Goal: Task Accomplishment & Management: Complete application form

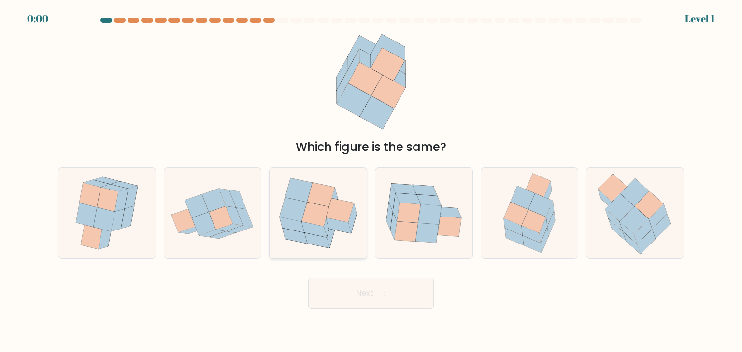
click at [334, 204] on icon at bounding box center [340, 210] width 28 height 24
click at [371, 181] on input "c." at bounding box center [371, 178] width 0 height 5
radio input "true"
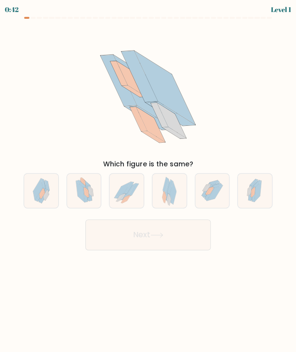
click at [118, 95] on icon at bounding box center [148, 90] width 134 height 130
click at [77, 59] on div "Which figure is the same?" at bounding box center [148, 97] width 261 height 144
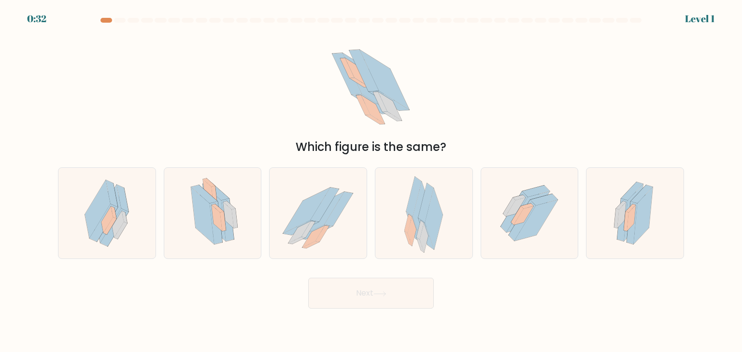
drag, startPoint x: 105, startPoint y: 20, endPoint x: 93, endPoint y: 20, distance: 12.1
click at [93, 20] on div at bounding box center [370, 22] width 637 height 9
click at [96, 20] on div at bounding box center [370, 22] width 637 height 9
click at [238, 199] on icon at bounding box center [212, 213] width 65 height 91
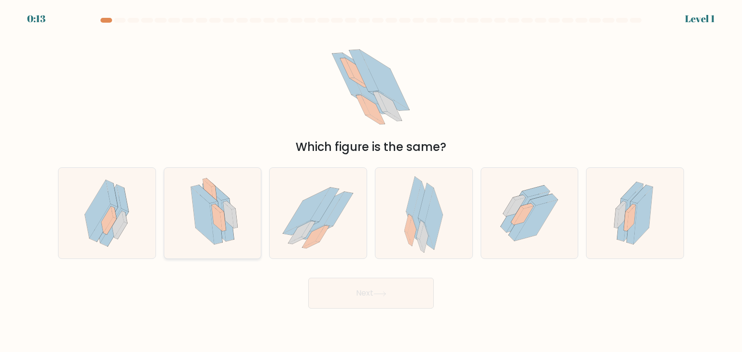
click at [371, 181] on input "b." at bounding box center [371, 178] width 0 height 5
radio input "true"
click at [411, 290] on button "Next" at bounding box center [371, 293] width 126 height 31
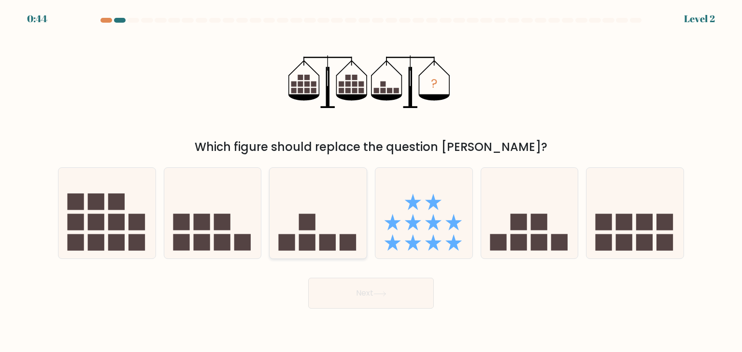
click at [342, 237] on rect at bounding box center [348, 243] width 16 height 16
click at [371, 181] on input "c." at bounding box center [371, 178] width 0 height 5
radio input "true"
click at [407, 290] on button "Next" at bounding box center [371, 293] width 126 height 31
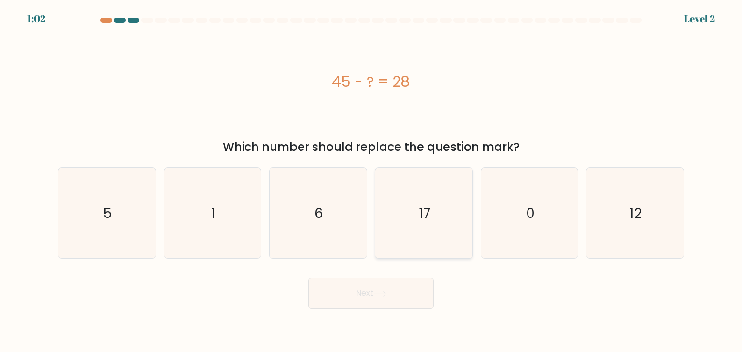
click at [433, 215] on icon "17" at bounding box center [423, 213] width 91 height 91
click at [371, 181] on input "d. 17" at bounding box center [371, 178] width 0 height 5
radio input "true"
click at [403, 296] on button "Next" at bounding box center [371, 293] width 126 height 31
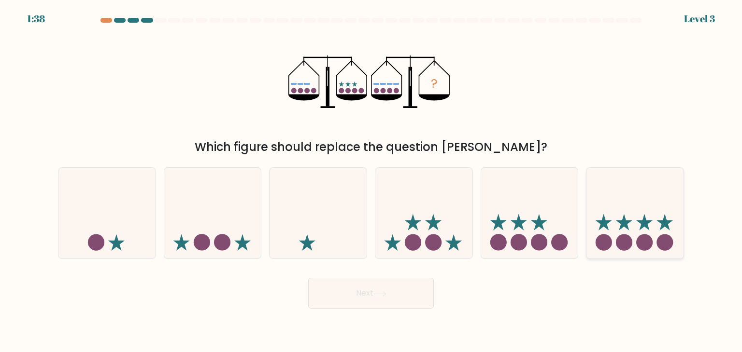
click at [618, 234] on icon at bounding box center [634, 213] width 97 height 80
click at [371, 181] on input "f." at bounding box center [371, 178] width 0 height 5
radio input "true"
click at [425, 301] on button "Next" at bounding box center [371, 293] width 126 height 31
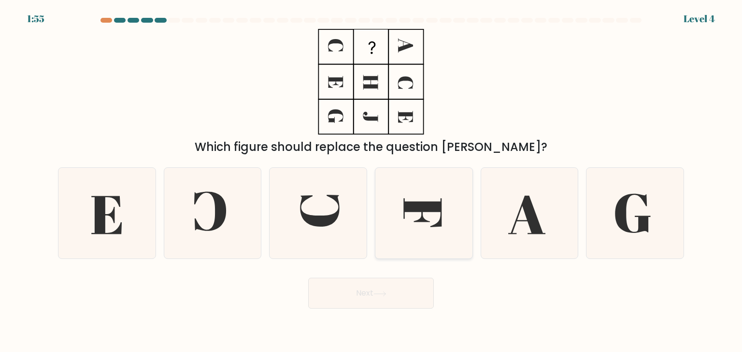
click at [403, 221] on icon at bounding box center [423, 213] width 91 height 91
click at [371, 181] on input "d." at bounding box center [371, 178] width 0 height 5
radio input "true"
click at [385, 296] on icon at bounding box center [380, 294] width 12 height 4
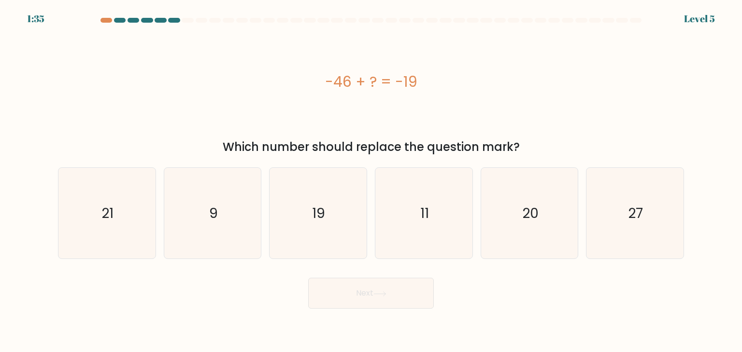
click at [258, 58] on div "-46 + ? = -19" at bounding box center [371, 82] width 626 height 106
click at [309, 219] on icon "19" at bounding box center [317, 213] width 91 height 91
click at [371, 181] on input "c. 19" at bounding box center [371, 178] width 0 height 5
radio input "true"
click at [382, 291] on button "Next" at bounding box center [371, 293] width 126 height 31
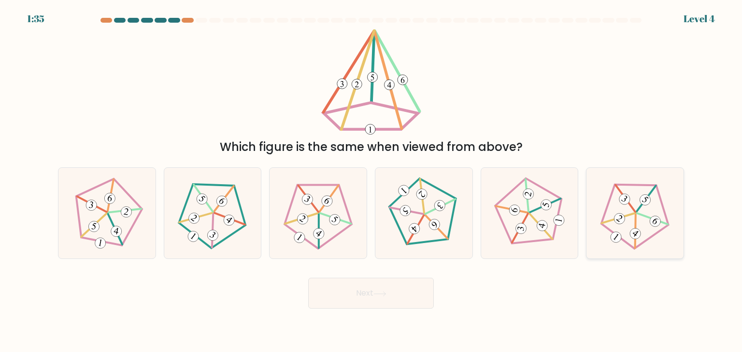
click at [648, 224] on icon at bounding box center [634, 213] width 73 height 73
click at [371, 181] on input "f." at bounding box center [371, 178] width 0 height 5
radio input "true"
click at [395, 296] on button "Next" at bounding box center [371, 293] width 126 height 31
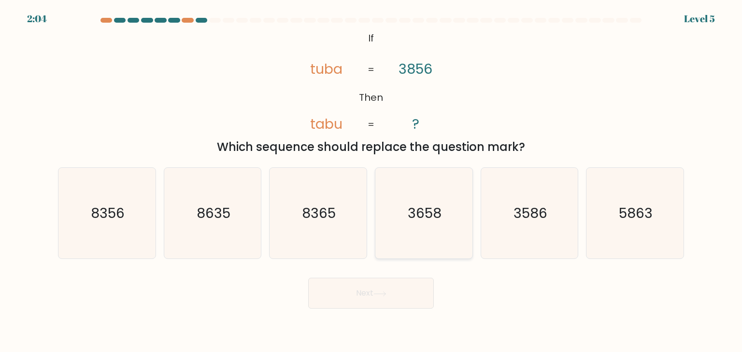
click at [431, 230] on icon "3658" at bounding box center [423, 213] width 91 height 91
click at [371, 181] on input "d. 3658" at bounding box center [371, 178] width 0 height 5
radio input "true"
click at [423, 290] on button "Next" at bounding box center [371, 293] width 126 height 31
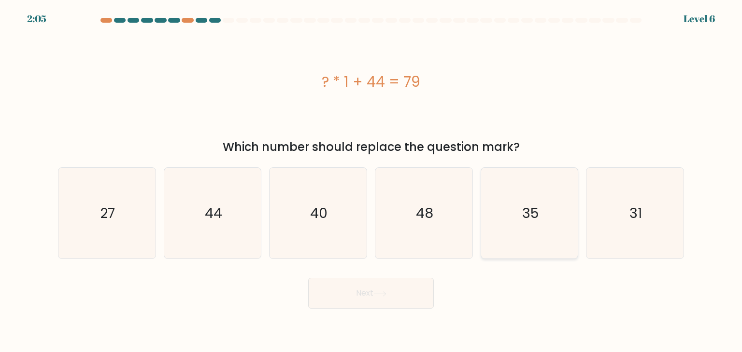
click at [521, 215] on icon "35" at bounding box center [529, 213] width 91 height 91
click at [371, 181] on input "e. 35" at bounding box center [371, 178] width 0 height 5
radio input "true"
click at [408, 301] on button "Next" at bounding box center [371, 293] width 126 height 31
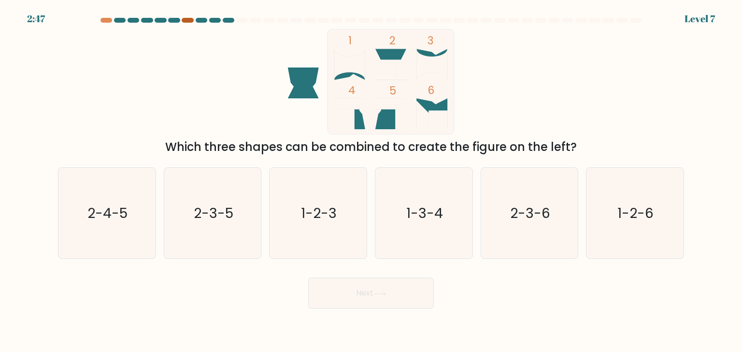
click at [185, 19] on div at bounding box center [188, 20] width 12 height 5
click at [190, 19] on div at bounding box center [188, 20] width 12 height 5
click at [98, 232] on icon "2-4-5" at bounding box center [106, 213] width 91 height 91
click at [371, 181] on input "a. 2-4-5" at bounding box center [371, 178] width 0 height 5
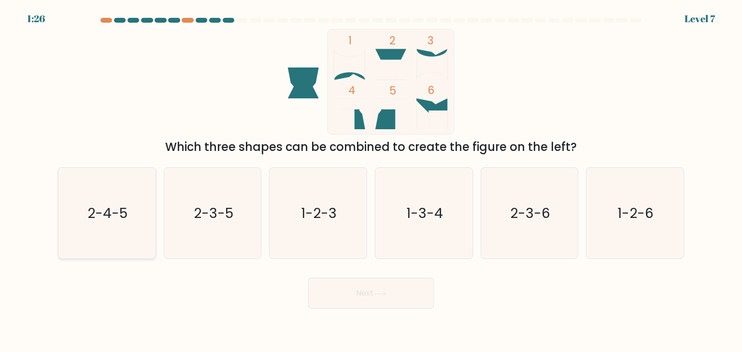
radio input "true"
click at [384, 291] on button "Next" at bounding box center [371, 293] width 126 height 31
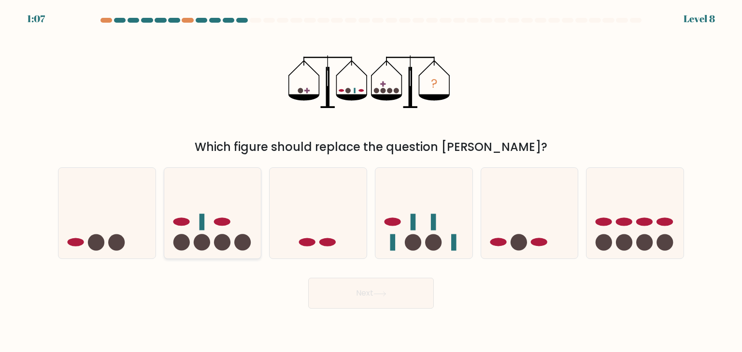
click at [235, 237] on icon at bounding box center [212, 213] width 97 height 80
click at [371, 181] on input "b." at bounding box center [371, 178] width 0 height 5
radio input "true"
click at [400, 297] on button "Next" at bounding box center [371, 293] width 126 height 31
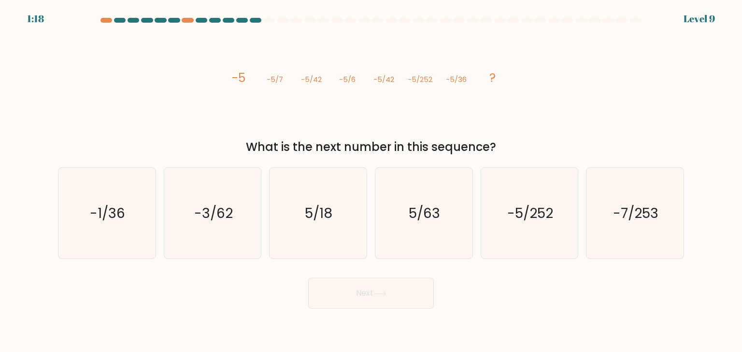
drag, startPoint x: 459, startPoint y: 183, endPoint x: 502, endPoint y: 156, distance: 50.8
click at [460, 183] on icon "5/63" at bounding box center [423, 213] width 91 height 91
click at [371, 181] on input "d. 5/63" at bounding box center [371, 178] width 0 height 5
radio input "true"
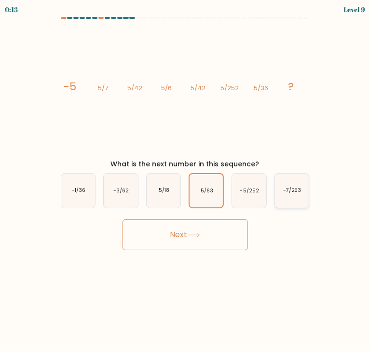
drag, startPoint x: 292, startPoint y: 192, endPoint x: 282, endPoint y: 204, distance: 15.8
click at [292, 192] on text "-7/253" at bounding box center [292, 190] width 18 height 7
click at [186, 181] on input "f. -7/253" at bounding box center [185, 178] width 0 height 5
radio input "true"
click at [222, 248] on button "Next" at bounding box center [186, 235] width 126 height 31
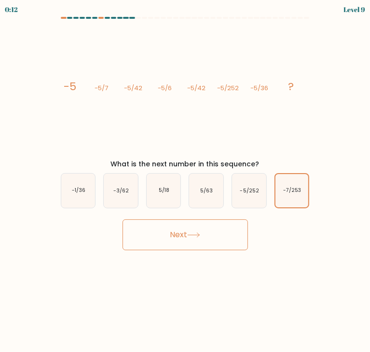
click at [216, 242] on button "Next" at bounding box center [186, 235] width 126 height 31
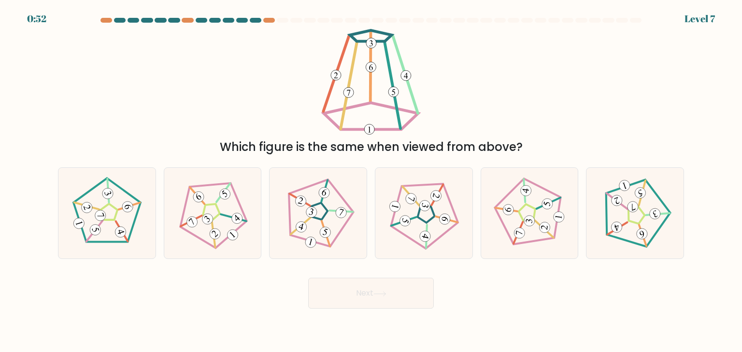
click at [270, 16] on div "0:52 Level 7" at bounding box center [371, 13] width 742 height 26
click at [271, 19] on div at bounding box center [269, 20] width 12 height 5
click at [405, 205] on icon at bounding box center [423, 213] width 73 height 73
click at [371, 181] on input "d." at bounding box center [371, 178] width 0 height 5
radio input "true"
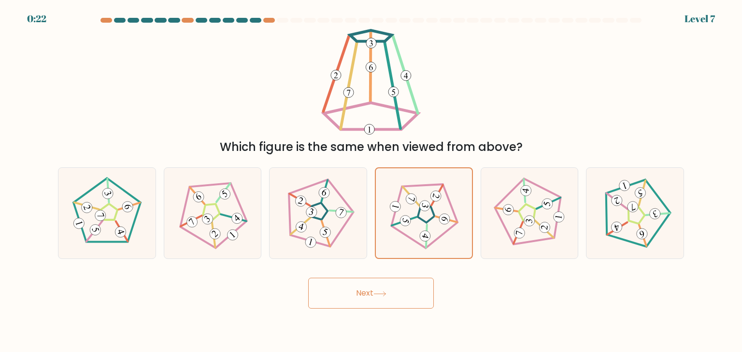
click at [406, 298] on button "Next" at bounding box center [371, 293] width 126 height 31
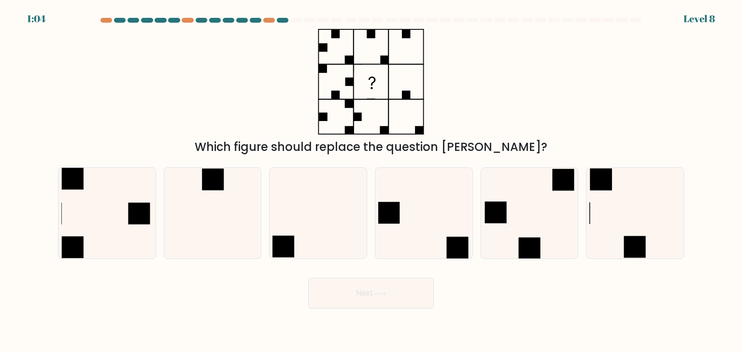
drag, startPoint x: 397, startPoint y: 302, endPoint x: 647, endPoint y: 309, distance: 250.2
click at [647, 309] on body "1:04 Level 8" at bounding box center [371, 176] width 742 height 352
click at [637, 242] on rect at bounding box center [635, 248] width 22 height 22
click at [371, 181] on input "f." at bounding box center [371, 178] width 0 height 5
radio input "true"
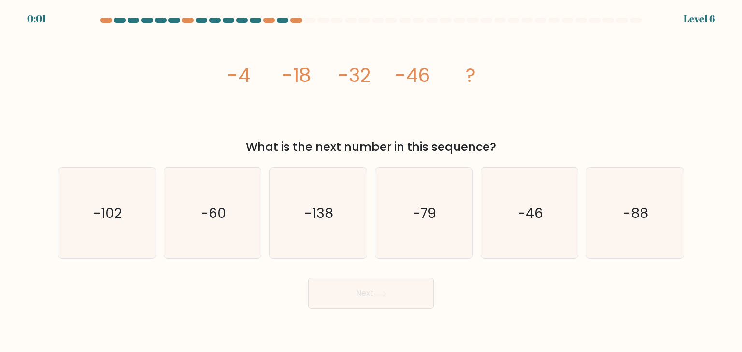
drag, startPoint x: 449, startPoint y: 224, endPoint x: 408, endPoint y: 268, distance: 60.5
click at [449, 224] on icon "-79" at bounding box center [423, 213] width 91 height 91
click at [371, 181] on input "d. -79" at bounding box center [371, 178] width 0 height 5
radio input "true"
click at [380, 315] on body "0:01 Level 6" at bounding box center [371, 176] width 742 height 352
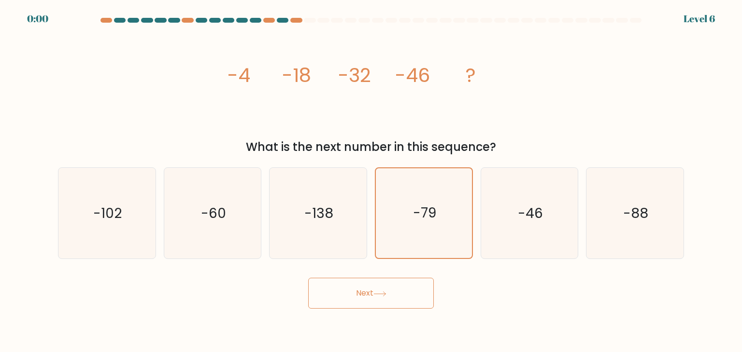
click at [385, 298] on button "Next" at bounding box center [371, 293] width 126 height 31
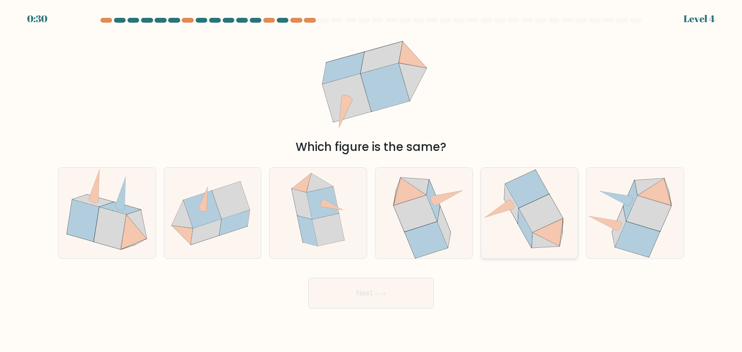
click at [531, 220] on icon at bounding box center [541, 214] width 44 height 38
click at [371, 181] on input "e." at bounding box center [371, 178] width 0 height 5
radio input "true"
click at [391, 289] on button "Next" at bounding box center [371, 293] width 126 height 31
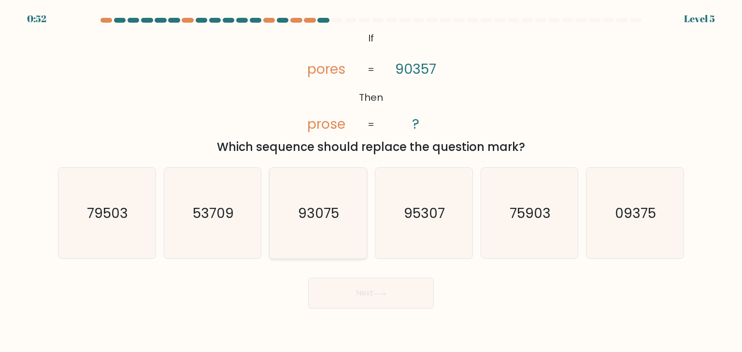
click at [332, 222] on text "93075" at bounding box center [318, 213] width 41 height 19
click at [371, 181] on input "c. 93075" at bounding box center [371, 178] width 0 height 5
radio input "true"
click at [398, 297] on button "Next" at bounding box center [371, 293] width 126 height 31
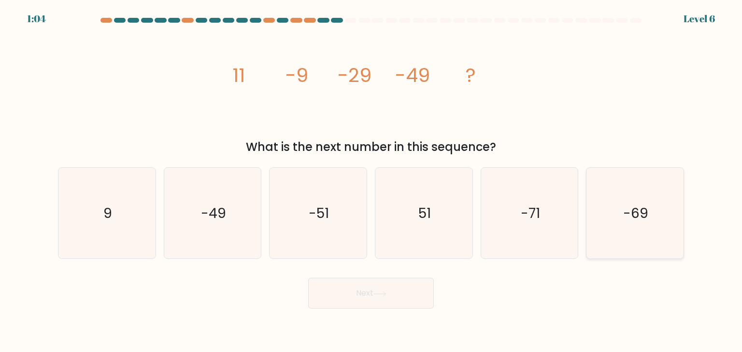
click at [634, 215] on text "-69" at bounding box center [635, 213] width 25 height 19
click at [371, 181] on input "f. -69" at bounding box center [371, 178] width 0 height 5
radio input "true"
click at [351, 297] on button "Next" at bounding box center [371, 293] width 126 height 31
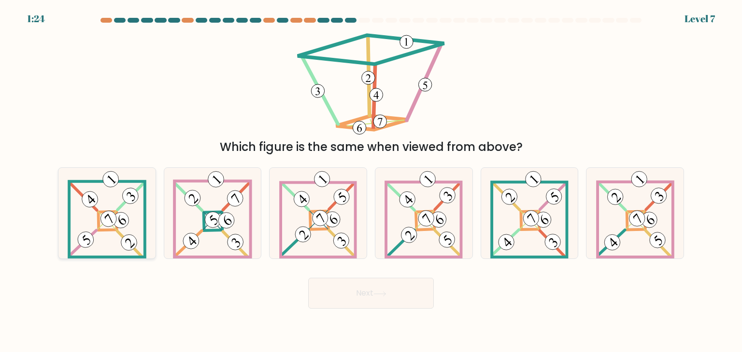
click at [109, 221] on 878 at bounding box center [109, 219] width 22 height 22
click at [371, 181] on input "a." at bounding box center [371, 178] width 0 height 5
radio input "true"
click at [371, 295] on button "Next" at bounding box center [371, 293] width 126 height 31
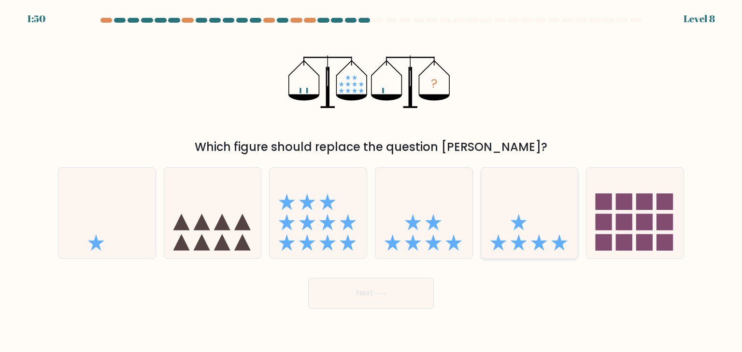
click at [526, 221] on icon at bounding box center [529, 213] width 97 height 80
click at [371, 181] on input "e." at bounding box center [371, 178] width 0 height 5
radio input "true"
click at [387, 299] on button "Next" at bounding box center [371, 293] width 126 height 31
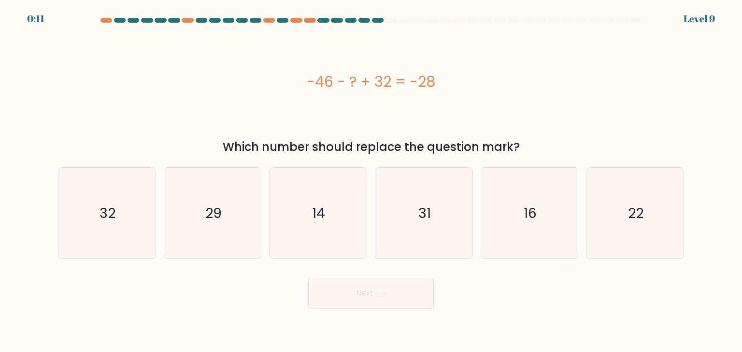
click at [529, 75] on div "-46 - ? + 32 = -28" at bounding box center [371, 82] width 626 height 22
click at [310, 232] on icon "14" at bounding box center [317, 213] width 91 height 91
click at [371, 181] on input "c. 14" at bounding box center [371, 178] width 0 height 5
radio input "true"
click at [402, 293] on button "Next" at bounding box center [371, 293] width 126 height 31
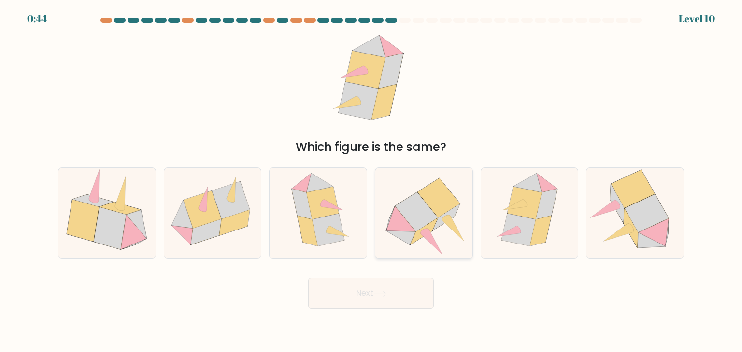
click at [436, 230] on icon at bounding box center [423, 213] width 97 height 88
click at [371, 181] on input "d." at bounding box center [371, 178] width 0 height 5
radio input "true"
click at [413, 296] on button "Next" at bounding box center [371, 293] width 126 height 31
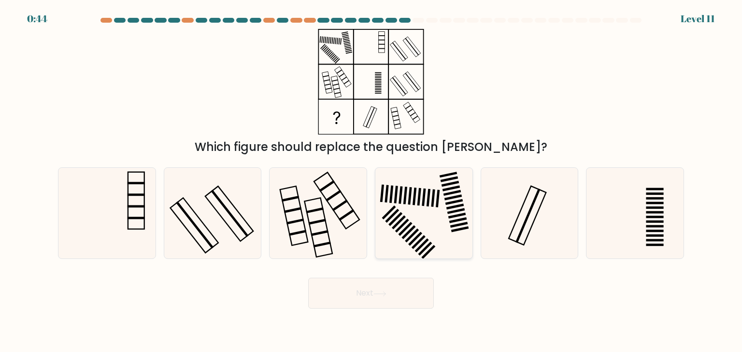
click at [377, 182] on div at bounding box center [424, 214] width 98 height 92
click at [371, 181] on input "d." at bounding box center [371, 178] width 0 height 5
radio input "true"
click at [407, 300] on button "Next" at bounding box center [371, 293] width 126 height 31
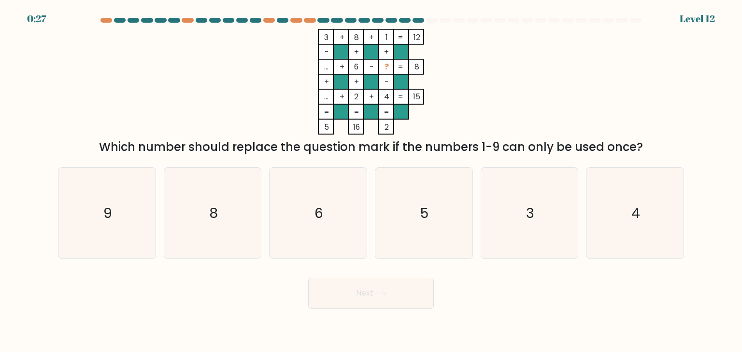
drag, startPoint x: 450, startPoint y: 230, endPoint x: 438, endPoint y: 268, distance: 40.0
click at [450, 230] on icon "5" at bounding box center [423, 213] width 91 height 91
click at [371, 181] on input "d. 5" at bounding box center [371, 178] width 0 height 5
radio input "true"
click at [425, 294] on button "Next" at bounding box center [371, 293] width 126 height 31
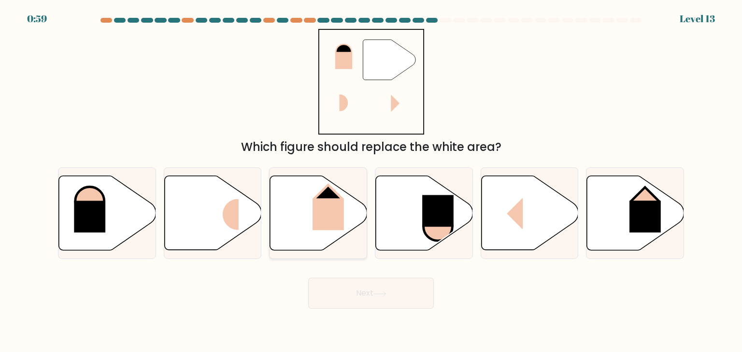
drag, startPoint x: 326, startPoint y: 213, endPoint x: 343, endPoint y: 223, distance: 18.8
click at [326, 213] on rect at bounding box center [327, 214] width 31 height 32
click at [371, 181] on input "c." at bounding box center [371, 178] width 0 height 5
radio input "true"
click at [390, 285] on button "Next" at bounding box center [371, 293] width 126 height 31
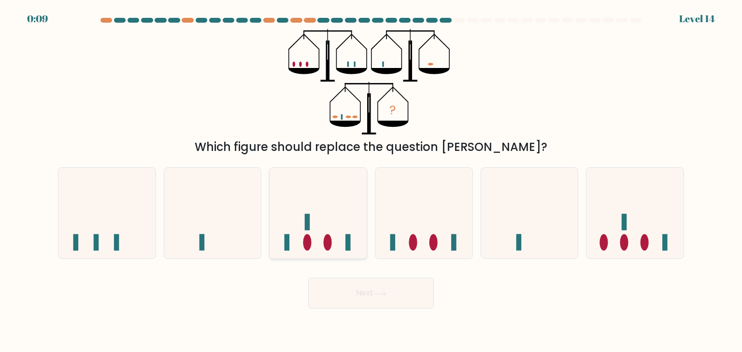
click at [323, 222] on icon at bounding box center [317, 213] width 97 height 80
click at [371, 181] on input "c." at bounding box center [371, 178] width 0 height 5
radio input "true"
click at [371, 296] on button "Next" at bounding box center [371, 293] width 126 height 31
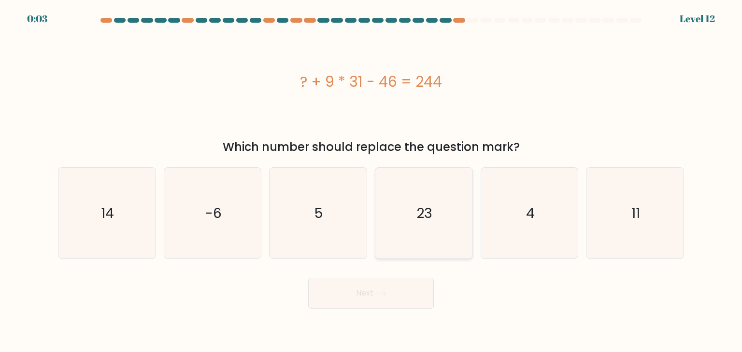
click at [420, 239] on icon "23" at bounding box center [423, 213] width 91 height 91
click at [371, 181] on input "d. 23" at bounding box center [371, 178] width 0 height 5
radio input "true"
click at [403, 289] on button "Next" at bounding box center [371, 293] width 126 height 31
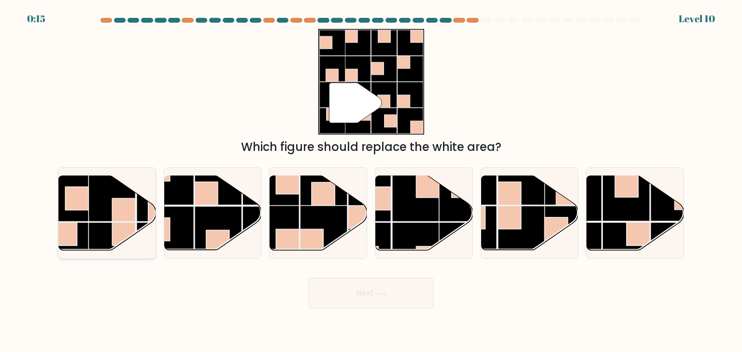
click at [112, 224] on rect at bounding box center [123, 234] width 23 height 23
click at [371, 181] on input "a." at bounding box center [371, 178] width 0 height 5
radio input "true"
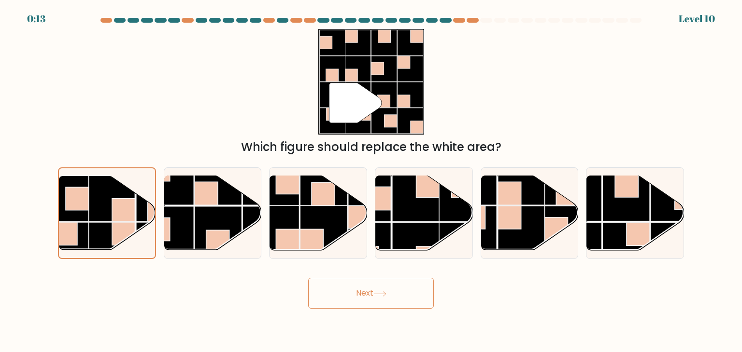
click at [378, 289] on button "Next" at bounding box center [371, 293] width 126 height 31
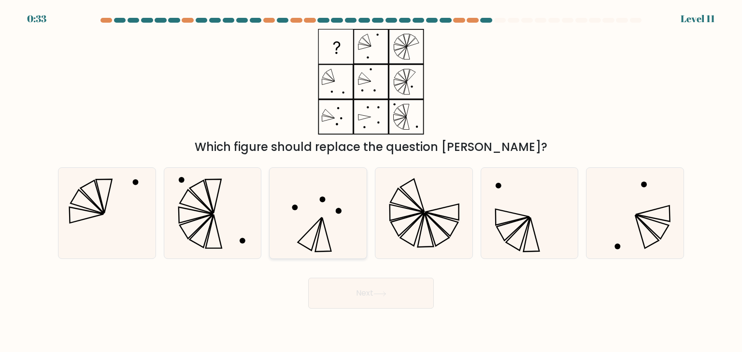
click at [340, 199] on icon at bounding box center [317, 213] width 91 height 91
click at [371, 181] on input "c." at bounding box center [371, 178] width 0 height 5
radio input "true"
click at [390, 288] on button "Next" at bounding box center [371, 293] width 126 height 31
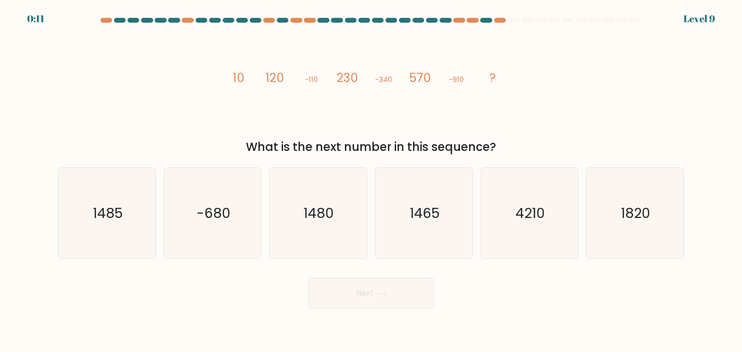
click at [596, 296] on div "Next" at bounding box center [370, 290] width 637 height 38
click at [348, 226] on icon "1480" at bounding box center [317, 213] width 91 height 91
click at [371, 181] on input "c. 1480" at bounding box center [371, 178] width 0 height 5
radio input "true"
click at [369, 290] on button "Next" at bounding box center [371, 293] width 126 height 31
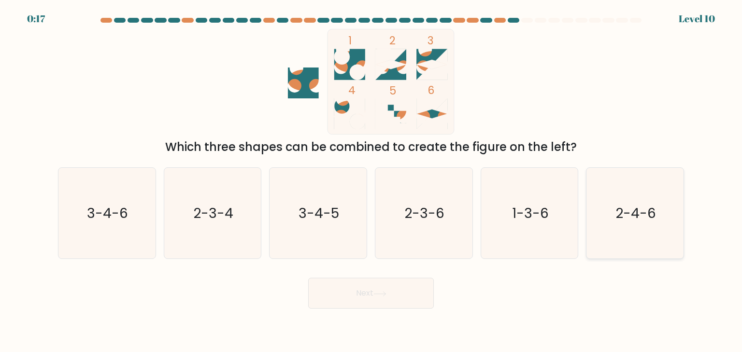
click at [638, 227] on icon "2-4-6" at bounding box center [634, 213] width 91 height 91
click at [371, 181] on input "f. 2-4-6" at bounding box center [371, 178] width 0 height 5
radio input "true"
click at [392, 295] on button "Next" at bounding box center [371, 293] width 126 height 31
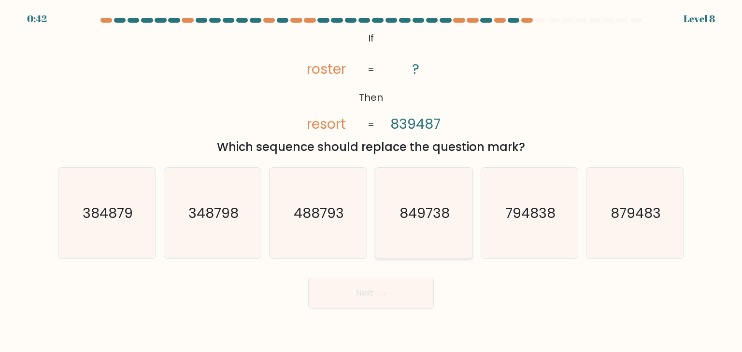
click at [414, 215] on text "849738" at bounding box center [424, 213] width 50 height 19
click at [371, 181] on input "d. 849738" at bounding box center [371, 178] width 0 height 5
radio input "true"
click at [404, 283] on button "Next" at bounding box center [371, 293] width 126 height 31
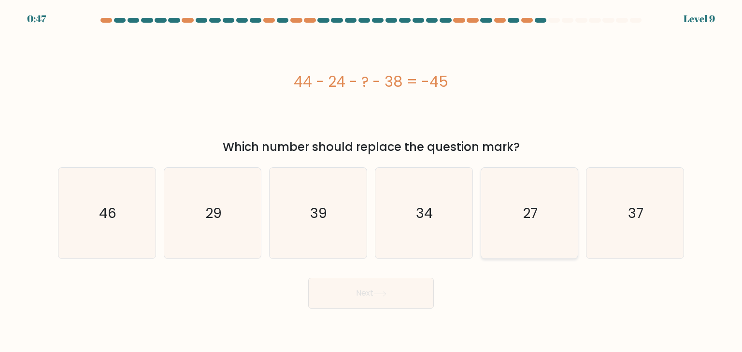
drag, startPoint x: 538, startPoint y: 213, endPoint x: 510, endPoint y: 239, distance: 38.6
click at [538, 213] on icon "27" at bounding box center [529, 213] width 91 height 91
click at [371, 181] on input "e. 27" at bounding box center [371, 178] width 0 height 5
radio input "true"
click at [390, 296] on button "Next" at bounding box center [371, 293] width 126 height 31
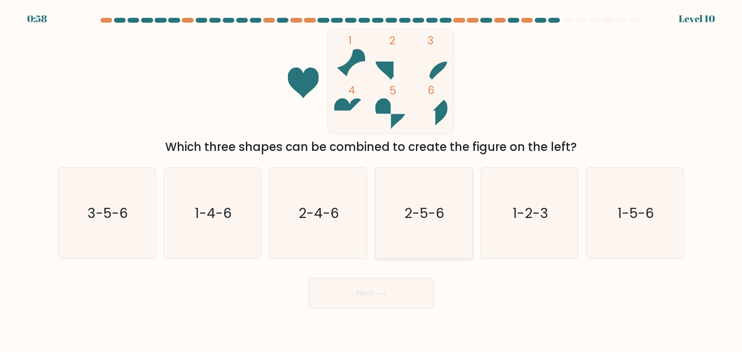
click at [429, 222] on text "2-5-6" at bounding box center [425, 213] width 40 height 19
click at [371, 181] on input "d. 2-5-6" at bounding box center [371, 178] width 0 height 5
radio input "true"
click at [389, 295] on button "Next" at bounding box center [371, 293] width 126 height 31
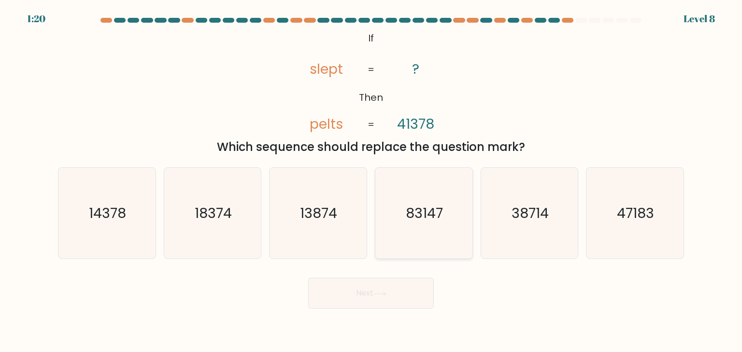
drag, startPoint x: 386, startPoint y: 225, endPoint x: 396, endPoint y: 231, distance: 12.2
click at [390, 225] on icon "83147" at bounding box center [423, 213] width 91 height 91
click at [371, 181] on input "d. 83147" at bounding box center [371, 178] width 0 height 5
radio input "true"
click at [394, 301] on button "Next" at bounding box center [371, 293] width 126 height 31
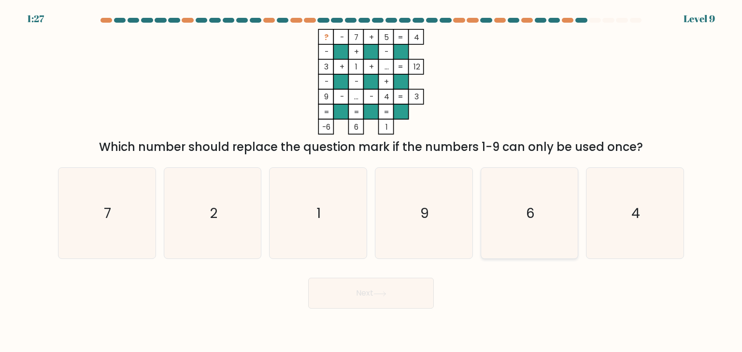
click at [502, 215] on icon "6" at bounding box center [529, 213] width 91 height 91
click at [371, 181] on input "e. 6" at bounding box center [371, 178] width 0 height 5
radio input "true"
click at [402, 302] on button "Next" at bounding box center [371, 293] width 126 height 31
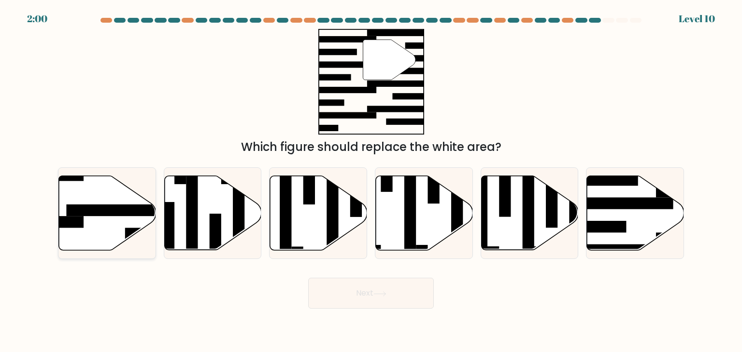
click at [116, 211] on rect at bounding box center [118, 211] width 105 height 12
click at [371, 181] on input "a." at bounding box center [371, 178] width 0 height 5
radio input "true"
click at [409, 302] on button "Next" at bounding box center [371, 293] width 126 height 31
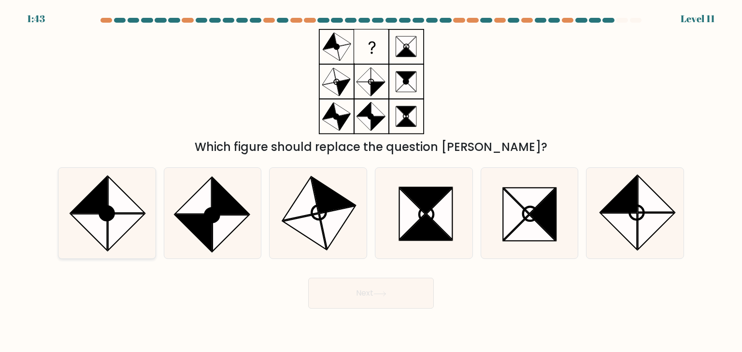
click at [105, 199] on icon at bounding box center [88, 195] width 37 height 37
click at [371, 181] on input "a." at bounding box center [371, 178] width 0 height 5
radio input "true"
click at [366, 286] on button "Next" at bounding box center [371, 293] width 126 height 31
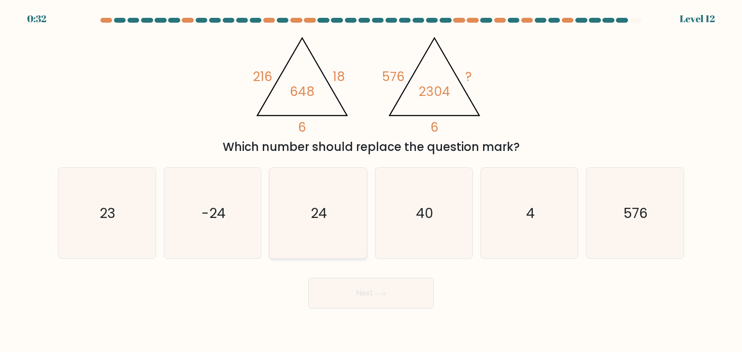
click at [314, 221] on text "24" at bounding box center [319, 213] width 16 height 19
click at [371, 181] on input "c. 24" at bounding box center [371, 178] width 0 height 5
radio input "true"
click at [369, 288] on button "Next" at bounding box center [371, 293] width 126 height 31
click at [406, 291] on button "Next" at bounding box center [371, 293] width 126 height 31
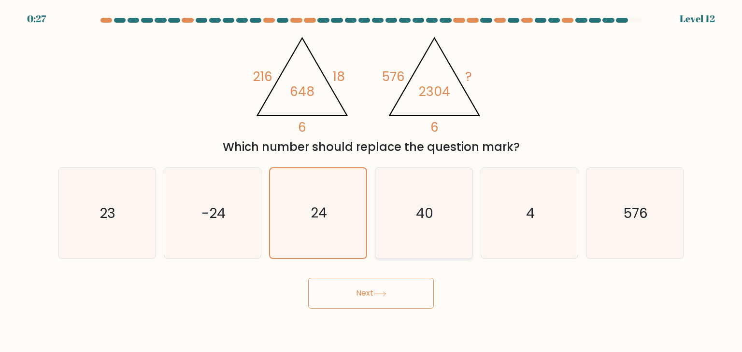
click at [421, 216] on text "40" at bounding box center [424, 213] width 17 height 19
click at [371, 181] on input "d. 40" at bounding box center [371, 178] width 0 height 5
radio input "true"
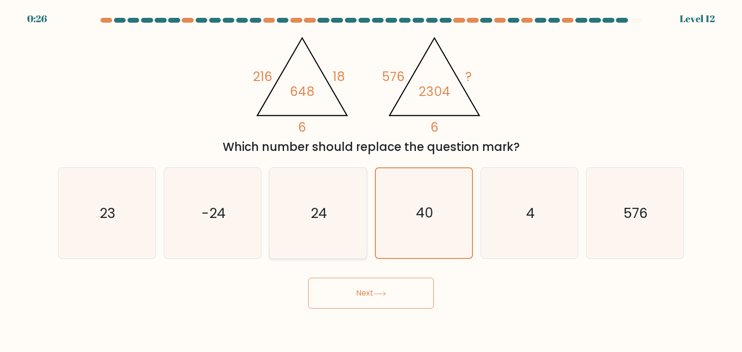
click at [340, 226] on icon "24" at bounding box center [317, 213] width 91 height 91
click at [371, 181] on input "c. 24" at bounding box center [371, 178] width 0 height 5
radio input "true"
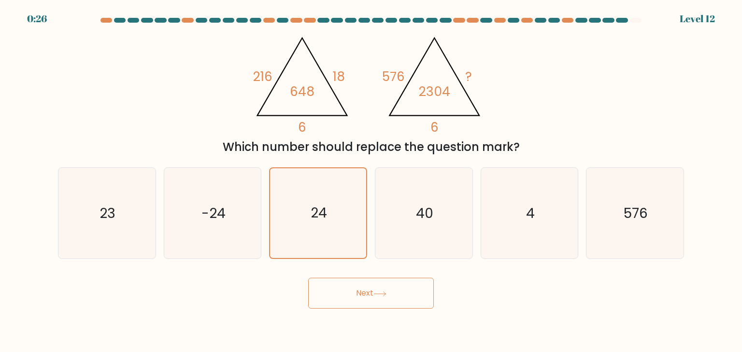
click at [372, 292] on button "Next" at bounding box center [371, 293] width 126 height 31
drag, startPoint x: 362, startPoint y: 301, endPoint x: 336, endPoint y: 304, distance: 25.8
click at [361, 302] on button "Next" at bounding box center [371, 293] width 126 height 31
click at [336, 304] on button "Next" at bounding box center [371, 293] width 126 height 31
click at [336, 305] on button "Next" at bounding box center [371, 293] width 126 height 31
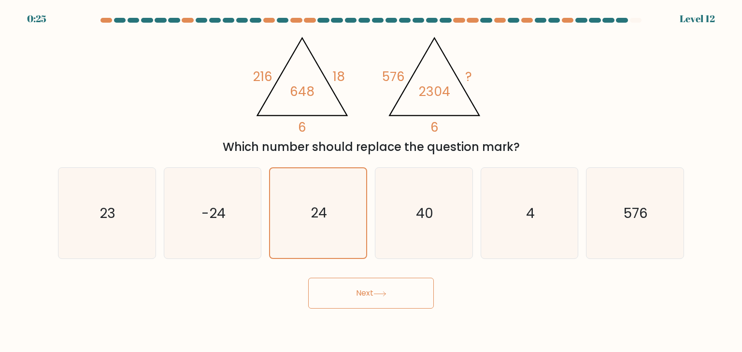
click at [336, 305] on button "Next" at bounding box center [371, 293] width 126 height 31
click at [334, 302] on button "Next" at bounding box center [371, 293] width 126 height 31
click at [342, 294] on button "Next" at bounding box center [371, 293] width 126 height 31
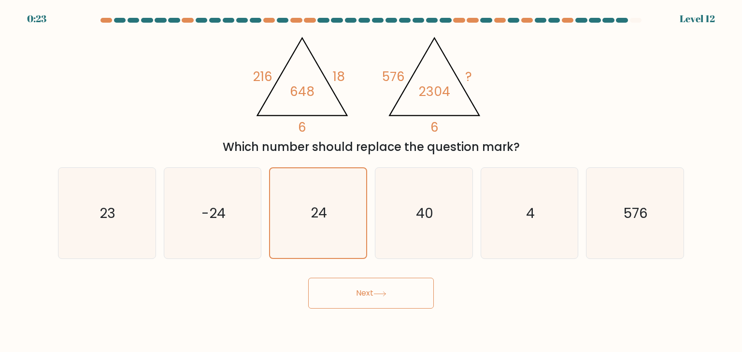
click at [410, 304] on button "Next" at bounding box center [371, 293] width 126 height 31
click at [407, 304] on button "Next" at bounding box center [371, 293] width 126 height 31
click at [407, 303] on button "Next" at bounding box center [371, 293] width 126 height 31
click at [225, 242] on icon "-24" at bounding box center [212, 213] width 91 height 91
click at [371, 181] on input "b. -24" at bounding box center [371, 178] width 0 height 5
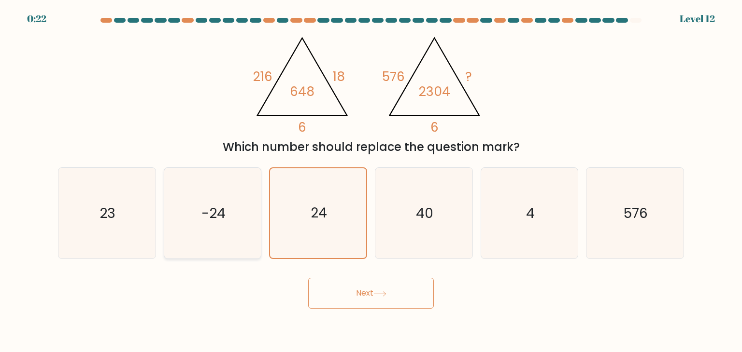
radio input "true"
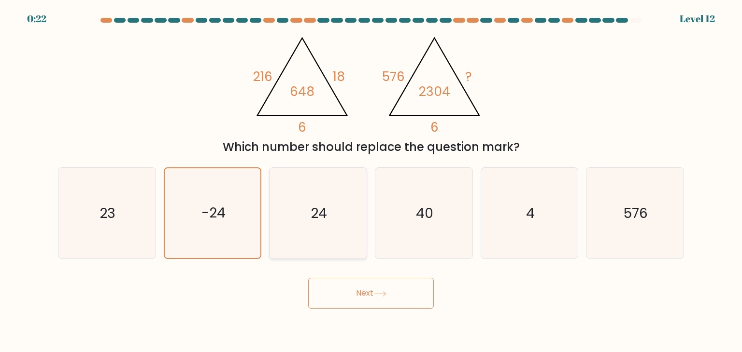
click at [312, 231] on icon "24" at bounding box center [317, 213] width 91 height 91
click at [371, 181] on input "c. 24" at bounding box center [371, 178] width 0 height 5
radio input "true"
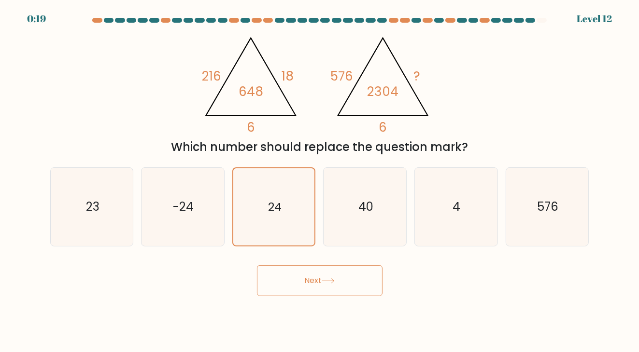
click at [349, 284] on button "Next" at bounding box center [320, 281] width 126 height 31
drag, startPoint x: 349, startPoint y: 284, endPoint x: 360, endPoint y: 275, distance: 14.4
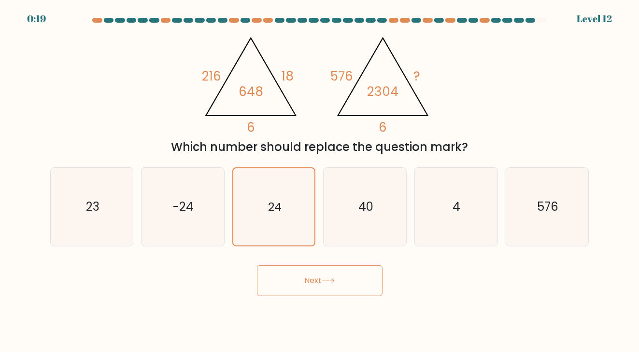
click at [351, 282] on button "Next" at bounding box center [320, 281] width 126 height 31
click at [372, 228] on icon "40" at bounding box center [365, 207] width 78 height 78
click at [320, 181] on input "d. 40" at bounding box center [320, 178] width 0 height 5
radio input "true"
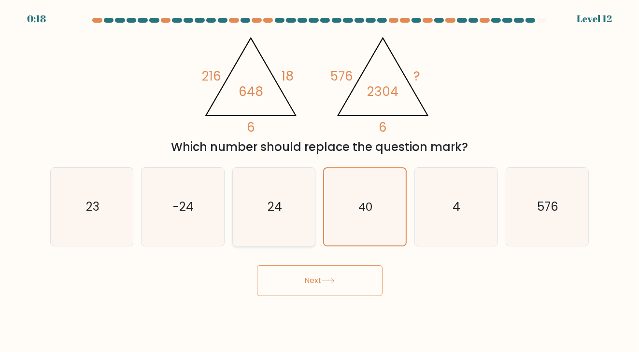
click at [279, 224] on icon "24" at bounding box center [274, 207] width 78 height 78
click at [320, 181] on input "c. 24" at bounding box center [320, 178] width 0 height 5
radio input "true"
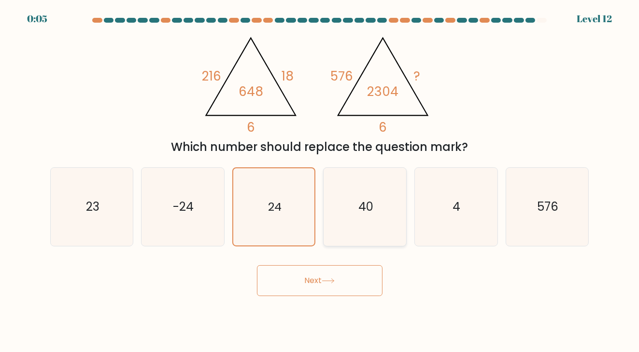
click at [361, 212] on text "40" at bounding box center [365, 207] width 15 height 16
click at [320, 181] on input "d. 40" at bounding box center [320, 178] width 0 height 5
radio input "true"
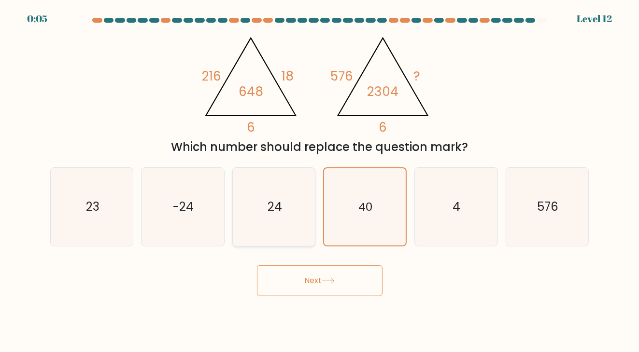
click at [292, 219] on icon "24" at bounding box center [274, 207] width 78 height 78
click at [320, 181] on input "c. 24" at bounding box center [320, 178] width 0 height 5
radio input "true"
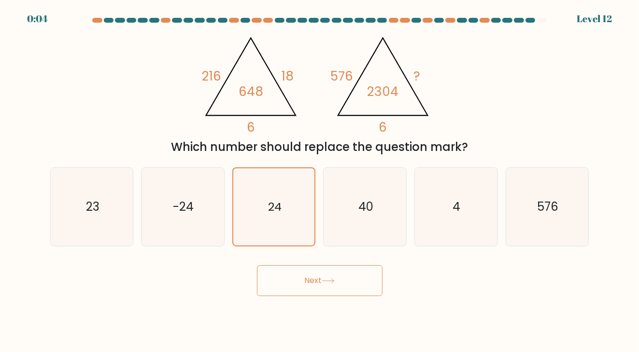
click at [332, 278] on button "Next" at bounding box center [320, 281] width 126 height 31
click at [333, 279] on icon at bounding box center [328, 281] width 13 height 5
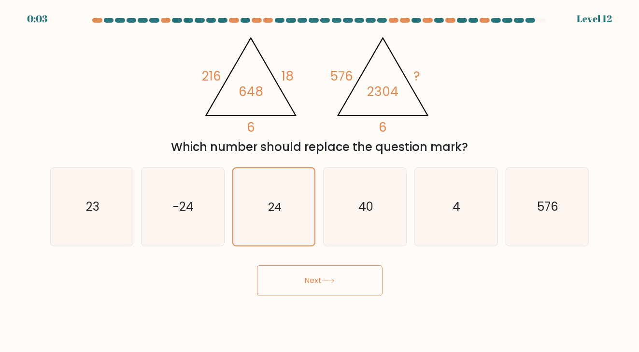
click at [331, 280] on icon at bounding box center [328, 281] width 13 height 5
click at [331, 279] on icon at bounding box center [328, 281] width 13 height 5
click at [407, 173] on div "d. 40" at bounding box center [364, 207] width 91 height 79
drag, startPoint x: 392, startPoint y: 218, endPoint x: 362, endPoint y: 258, distance: 50.0
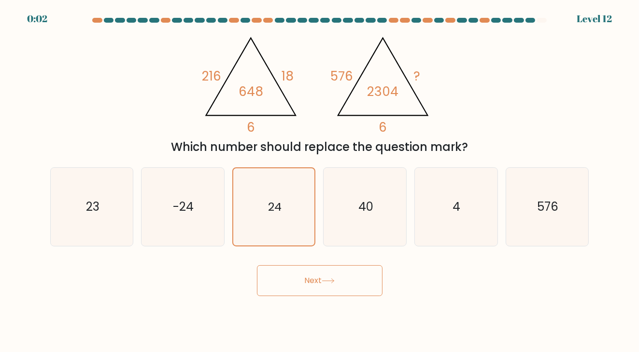
click at [392, 219] on icon "40" at bounding box center [365, 207] width 78 height 78
click at [320, 181] on input "d. 40" at bounding box center [320, 178] width 0 height 5
radio input "true"
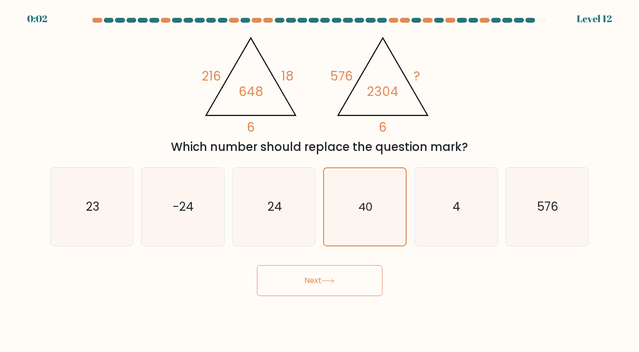
click at [356, 273] on button "Next" at bounding box center [320, 281] width 126 height 31
drag, startPoint x: 355, startPoint y: 274, endPoint x: 332, endPoint y: 244, distance: 37.6
click at [355, 274] on button "Next" at bounding box center [320, 281] width 126 height 31
click at [314, 224] on div "24" at bounding box center [274, 207] width 84 height 79
click at [320, 181] on input "c. 24" at bounding box center [320, 178] width 0 height 5
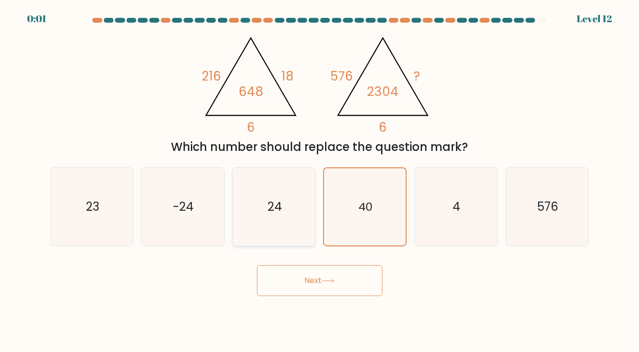
radio input "true"
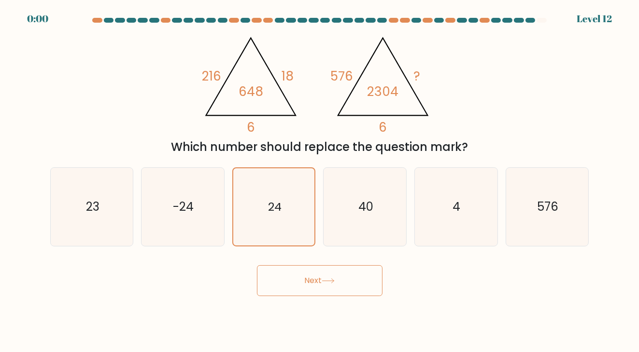
click at [342, 276] on button "Next" at bounding box center [320, 281] width 126 height 31
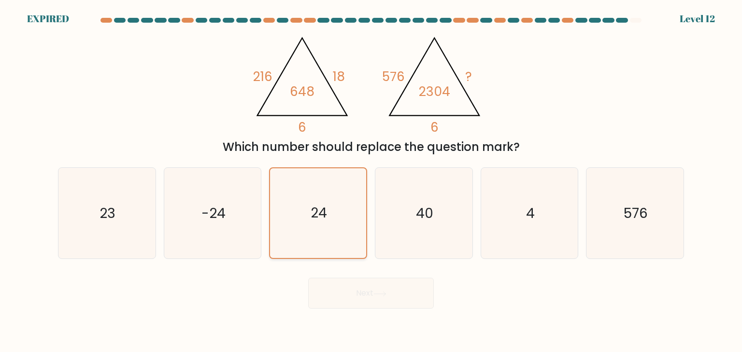
click at [339, 238] on icon "24" at bounding box center [318, 214] width 90 height 90
click at [371, 181] on input "c. 24" at bounding box center [371, 178] width 0 height 5
click at [390, 294] on div "Next" at bounding box center [370, 290] width 637 height 38
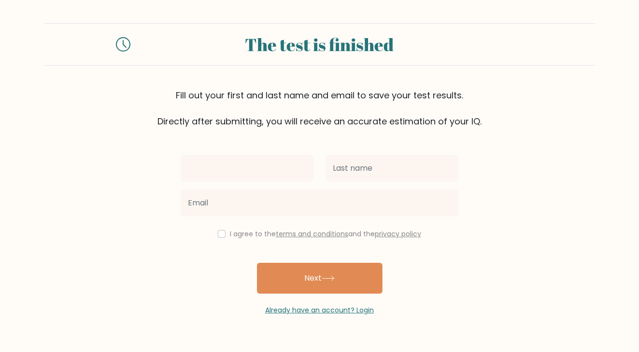
type input "Y"
type input "Yhanna"
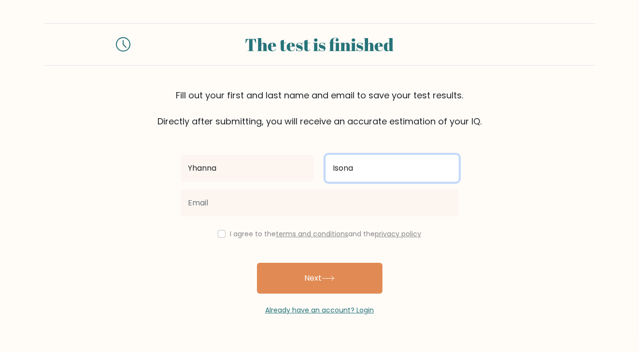
type input "Isona"
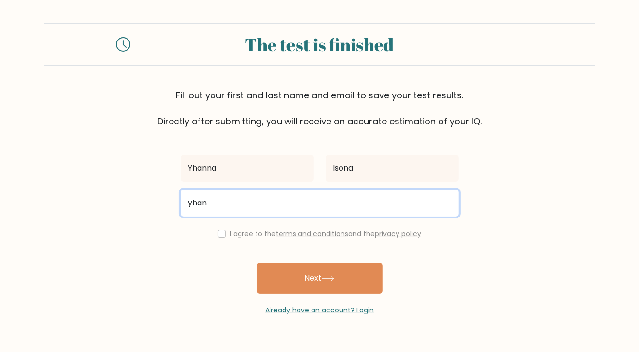
type input "[EMAIL_ADDRESS][DOMAIN_NAME]"
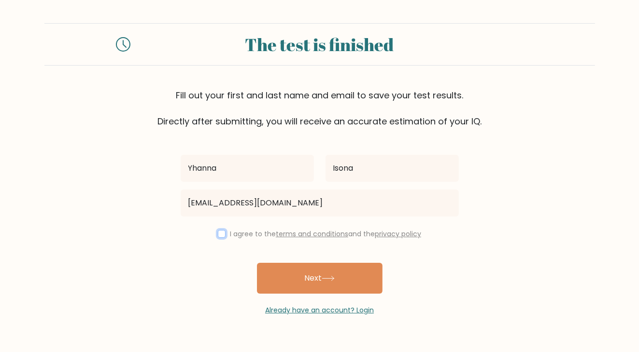
click at [223, 233] on input "checkbox" at bounding box center [222, 234] width 8 height 8
checkbox input "true"
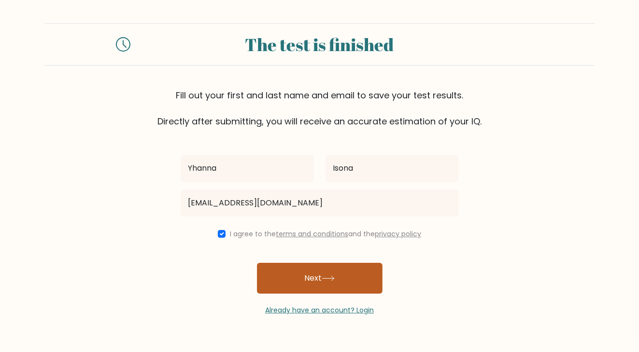
click at [342, 281] on button "Next" at bounding box center [320, 278] width 126 height 31
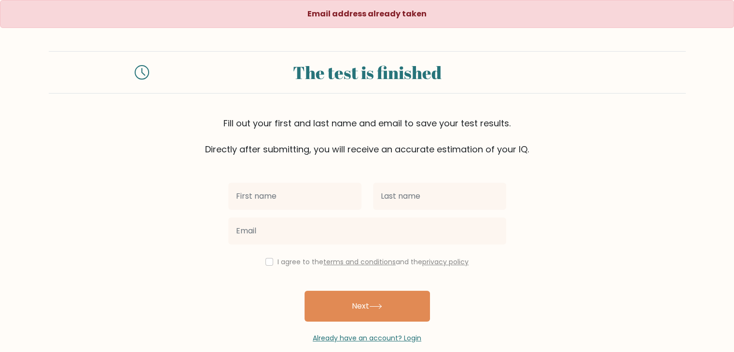
click at [631, 202] on form "The test is finished Fill out your first and last name and email to save your t…" at bounding box center [367, 197] width 734 height 293
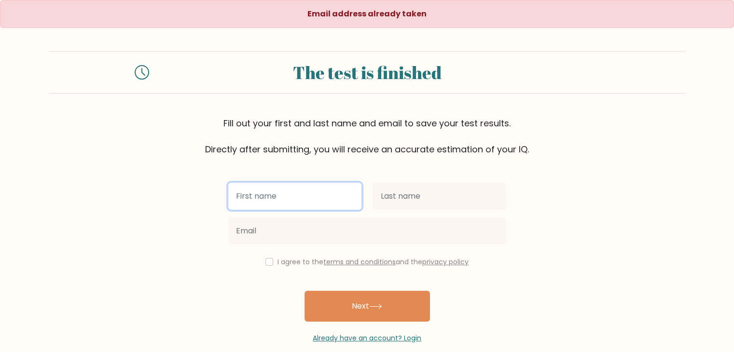
click at [278, 196] on input "text" at bounding box center [294, 196] width 133 height 27
click at [297, 196] on input "text" at bounding box center [294, 196] width 133 height 27
type input "[PERSON_NAME]"
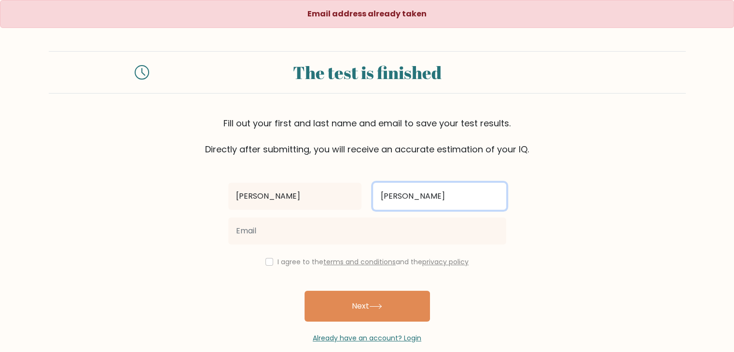
type input "[PERSON_NAME]"
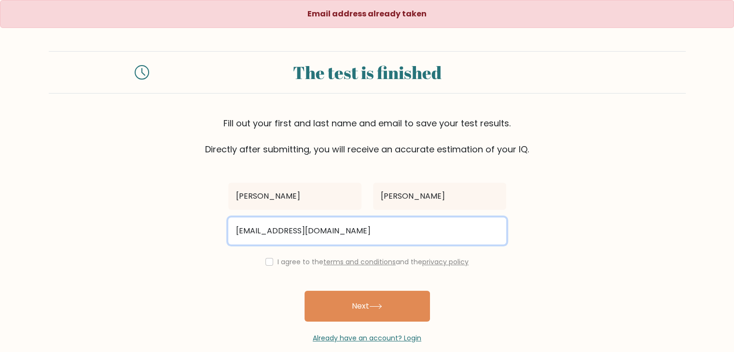
type input "ccaban.resp@gmail.com"
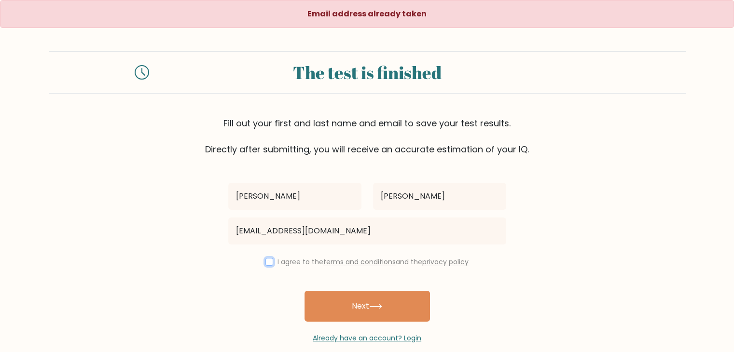
click at [270, 262] on input "checkbox" at bounding box center [270, 262] width 8 height 8
checkbox input "true"
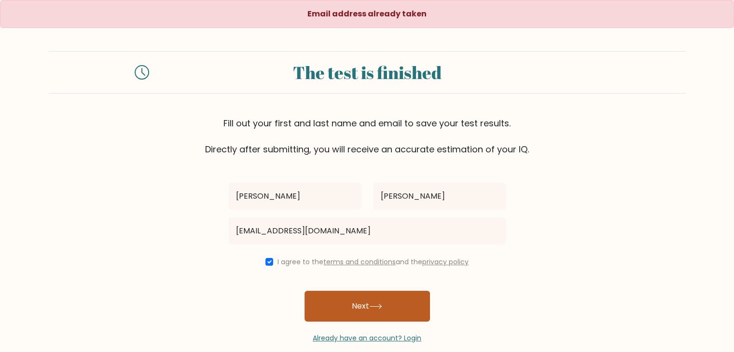
click at [363, 312] on button "Next" at bounding box center [368, 306] width 126 height 31
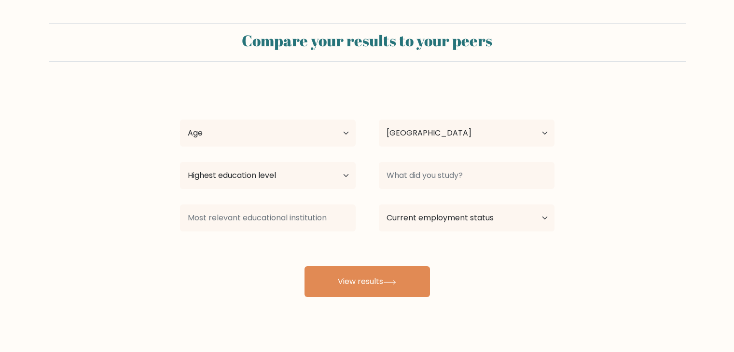
select select "PH"
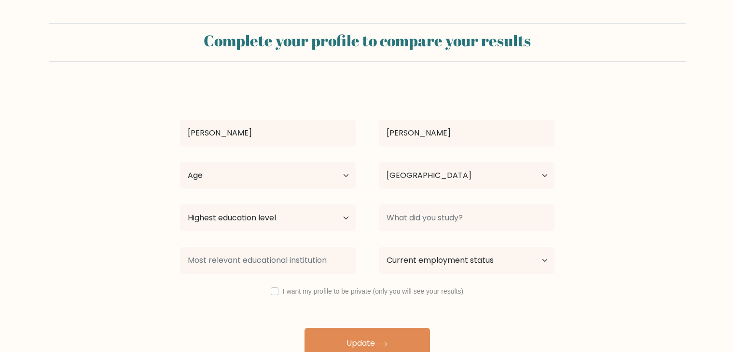
select select "PH"
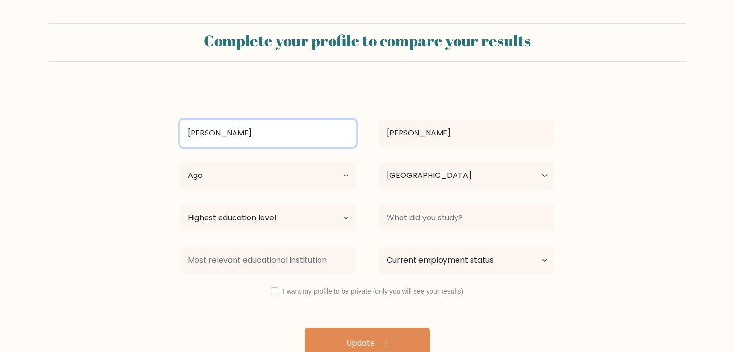
click at [348, 135] on input "[PERSON_NAME]" at bounding box center [268, 133] width 176 height 27
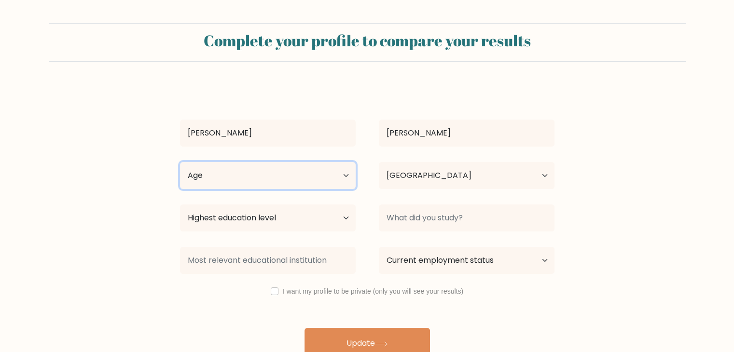
click at [294, 171] on select "Age Under [DEMOGRAPHIC_DATA] [DEMOGRAPHIC_DATA] [DEMOGRAPHIC_DATA] [DEMOGRAPHIC…" at bounding box center [268, 175] width 176 height 27
click at [635, 178] on form "Complete your profile to compare your results [PERSON_NAME][GEOGRAPHIC_DATA] Ag…" at bounding box center [367, 191] width 734 height 336
click at [346, 181] on select "Age Under [DEMOGRAPHIC_DATA] [DEMOGRAPHIC_DATA] [DEMOGRAPHIC_DATA] [DEMOGRAPHIC…" at bounding box center [268, 175] width 176 height 27
select select "18_24"
click at [180, 162] on select "Age Under [DEMOGRAPHIC_DATA] [DEMOGRAPHIC_DATA] [DEMOGRAPHIC_DATA] [DEMOGRAPHIC…" at bounding box center [268, 175] width 176 height 27
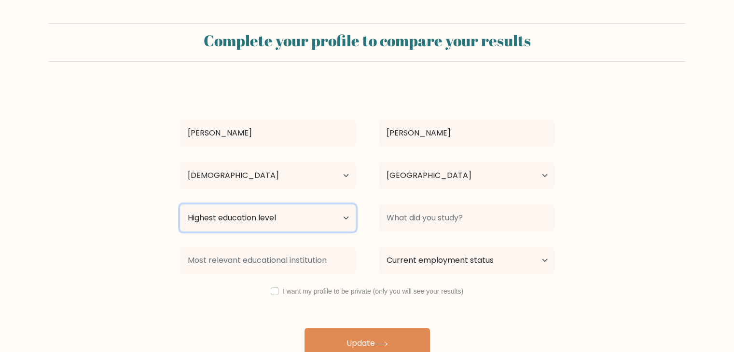
click at [290, 219] on select "Highest education level No schooling Primary Lower Secondary Upper Secondary Oc…" at bounding box center [268, 218] width 176 height 27
select select "bachelors_degree"
click at [180, 205] on select "Highest education level No schooling Primary Lower Secondary Upper Secondary Oc…" at bounding box center [268, 218] width 176 height 27
click at [508, 236] on div "[PERSON_NAME][GEOGRAPHIC_DATA] Age Under [DEMOGRAPHIC_DATA] [DEMOGRAPHIC_DATA] …" at bounding box center [367, 222] width 386 height 274
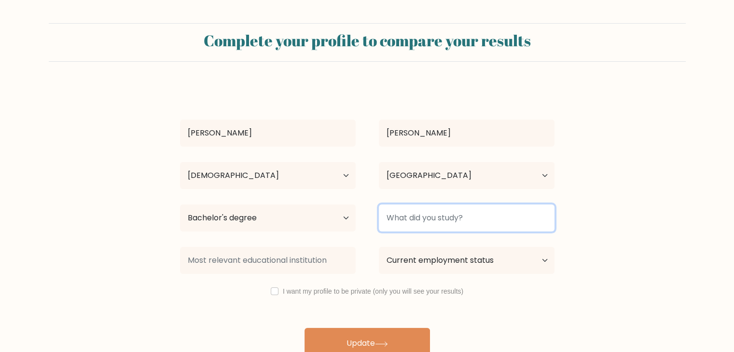
click at [495, 230] on input at bounding box center [467, 218] width 176 height 27
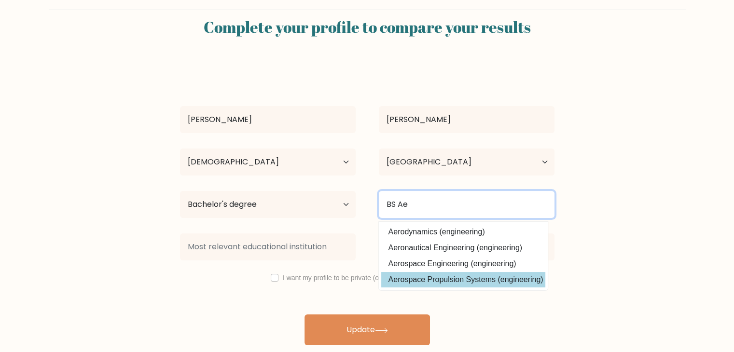
scroll to position [14, 0]
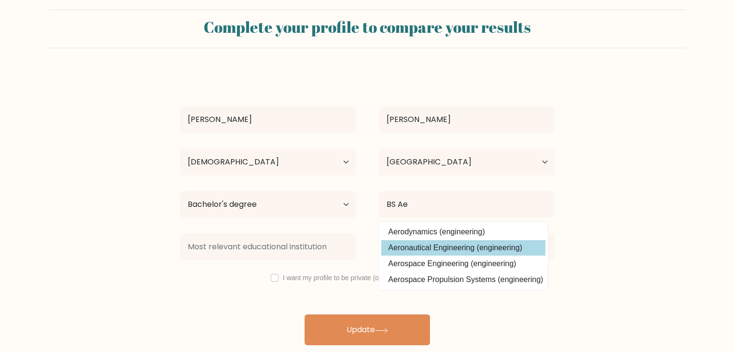
click at [480, 253] on option "Aeronautical Engineering (engineering)" at bounding box center [463, 247] width 164 height 15
type input "Aeronautical Engineering"
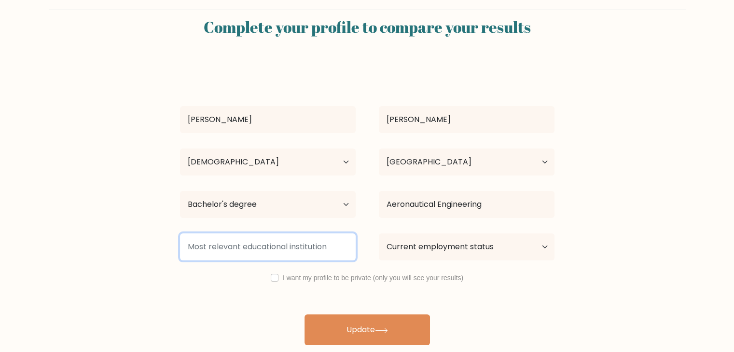
click at [328, 240] on input at bounding box center [268, 247] width 176 height 27
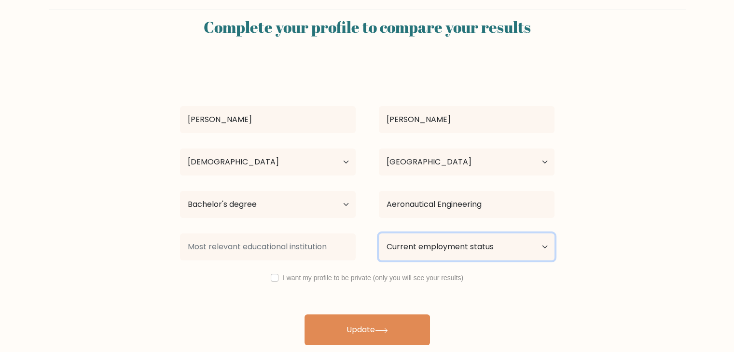
click at [442, 254] on select "Current employment status Employed Student Retired Other / prefer not to answer" at bounding box center [467, 247] width 176 height 27
select select "other"
click at [379, 234] on select "Current employment status Employed Student Retired Other / prefer not to answer" at bounding box center [467, 247] width 176 height 27
click at [278, 276] on div "I want my profile to be private (only you will see your results)" at bounding box center [368, 278] width 398 height 12
click at [276, 276] on input "checkbox" at bounding box center [275, 278] width 8 height 8
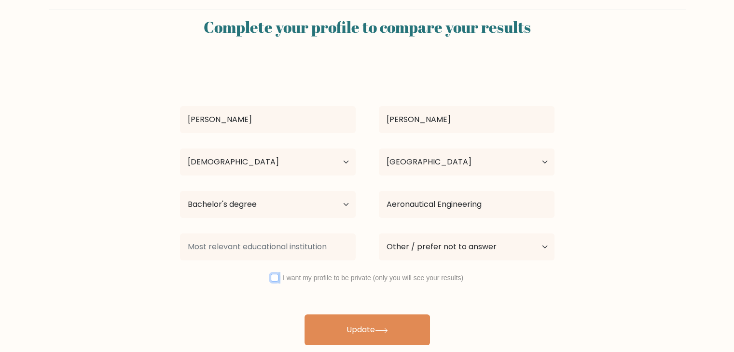
checkbox input "true"
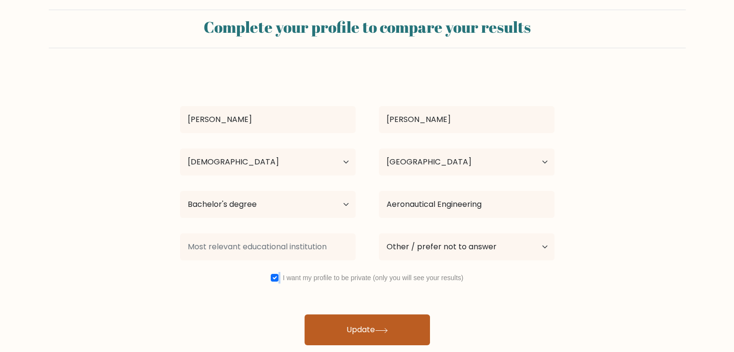
click at [379, 329] on icon at bounding box center [381, 330] width 13 height 5
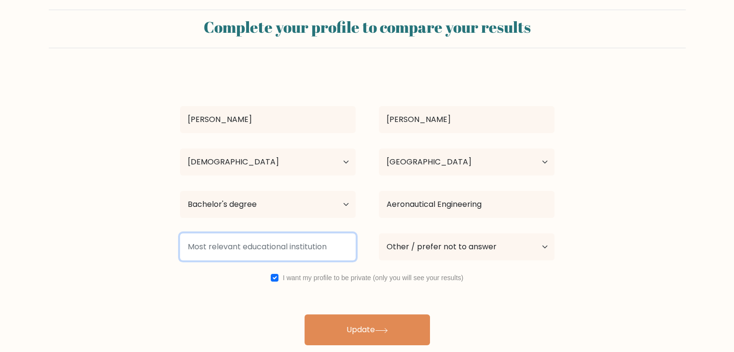
click at [286, 247] on input at bounding box center [268, 247] width 176 height 27
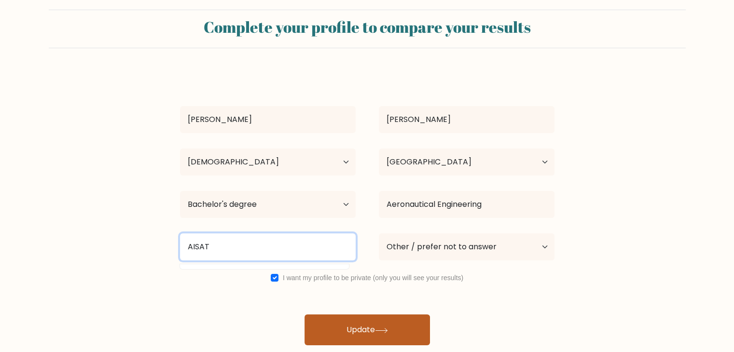
type input "AISAT"
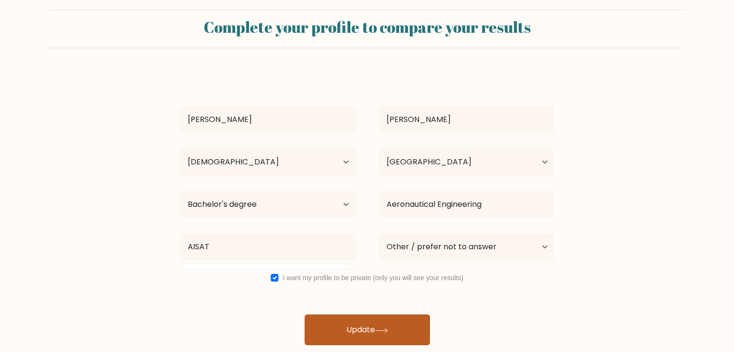
click at [369, 329] on button "Update" at bounding box center [368, 330] width 126 height 31
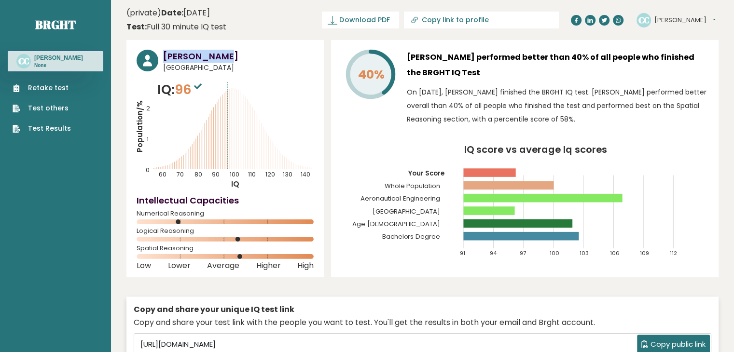
drag, startPoint x: 248, startPoint y: 50, endPoint x: 164, endPoint y: 60, distance: 84.7
click at [164, 60] on h3 "Carlos Caban" at bounding box center [238, 56] width 151 height 13
click at [270, 78] on div "Carlos Caban Philippines IQ: 96 Population/% IQ 0 1 2 60 70 80 90 100 110 120 1…" at bounding box center [224, 159] width 197 height 238
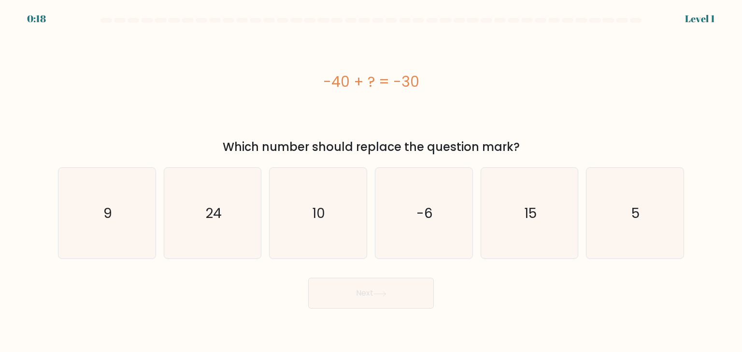
drag, startPoint x: 549, startPoint y: 323, endPoint x: 418, endPoint y: 261, distance: 144.9
click at [542, 320] on body "0:18 Level 1 a." at bounding box center [371, 176] width 742 height 352
click at [321, 206] on text "10" at bounding box center [318, 213] width 13 height 19
click at [371, 181] on input "c. 10" at bounding box center [371, 178] width 0 height 5
radio input "true"
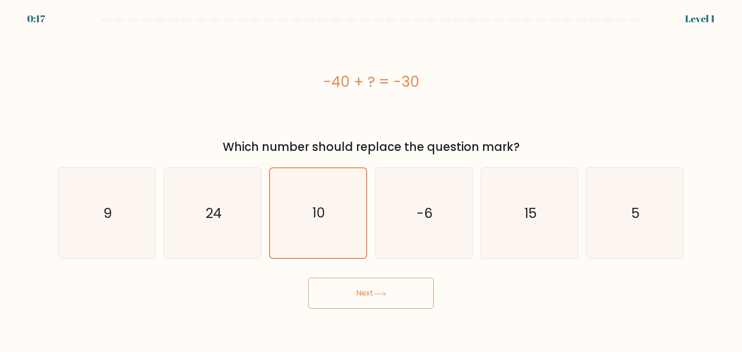
click at [375, 292] on button "Next" at bounding box center [371, 293] width 126 height 31
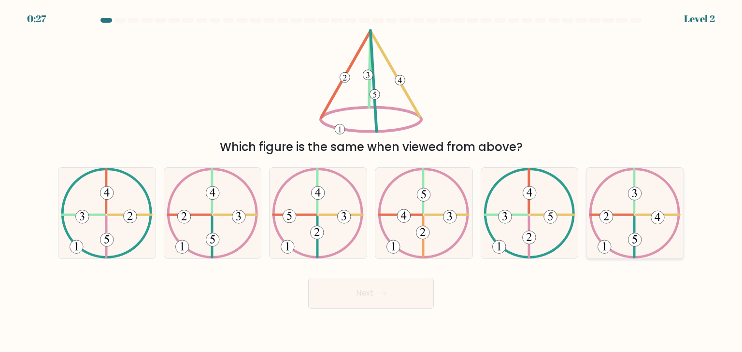
click at [627, 210] on icon at bounding box center [635, 213] width 92 height 91
click at [371, 181] on input "f." at bounding box center [371, 178] width 0 height 5
radio input "true"
click at [407, 298] on button "Next" at bounding box center [371, 293] width 126 height 31
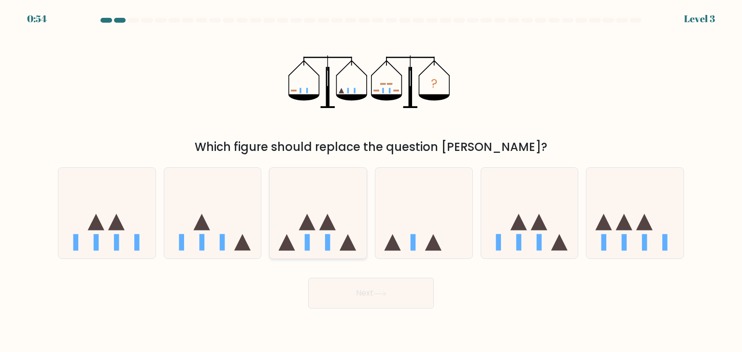
click at [321, 234] on icon at bounding box center [317, 213] width 97 height 80
click at [371, 181] on input "c." at bounding box center [371, 178] width 0 height 5
radio input "true"
click at [365, 296] on button "Next" at bounding box center [371, 293] width 126 height 31
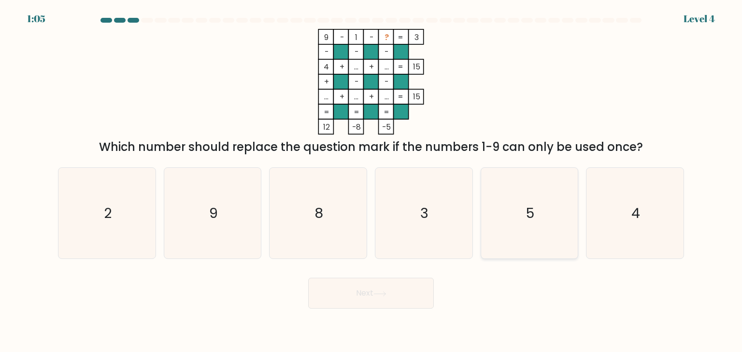
click at [543, 235] on icon "5" at bounding box center [529, 213] width 91 height 91
click at [371, 181] on input "e. 5" at bounding box center [371, 178] width 0 height 5
radio input "true"
click at [407, 289] on button "Next" at bounding box center [371, 293] width 126 height 31
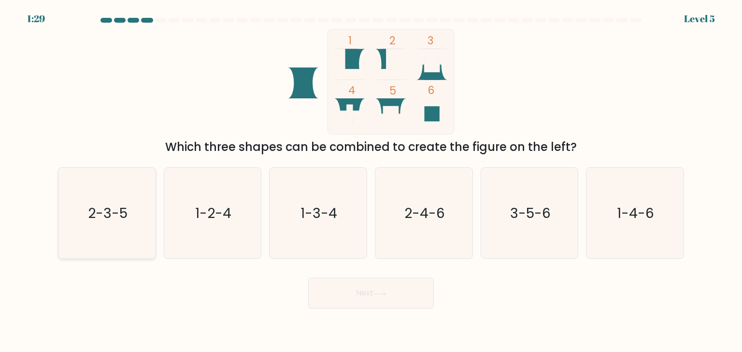
click at [84, 236] on icon "2-3-5" at bounding box center [106, 213] width 91 height 91
click at [371, 181] on input "a. 2-3-5" at bounding box center [371, 178] width 0 height 5
radio input "true"
click at [360, 300] on button "Next" at bounding box center [371, 293] width 126 height 31
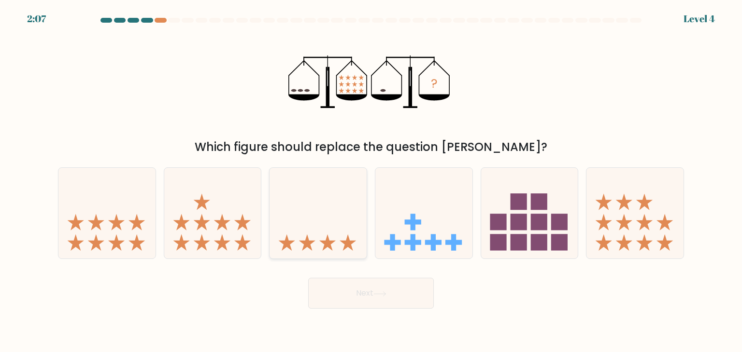
click at [336, 223] on icon at bounding box center [317, 213] width 97 height 80
click at [371, 181] on input "c." at bounding box center [371, 178] width 0 height 5
radio input "true"
click at [382, 292] on icon at bounding box center [379, 294] width 13 height 5
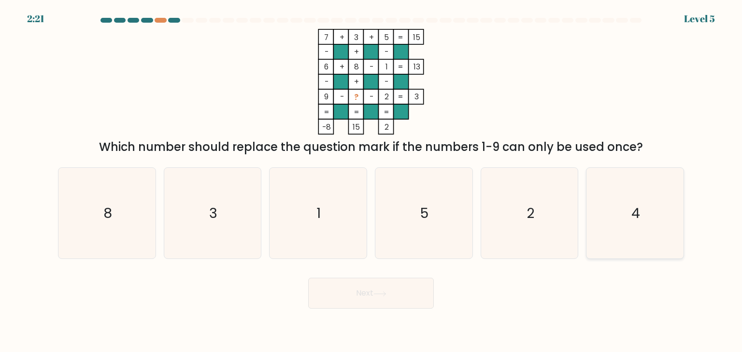
click at [649, 233] on icon "4" at bounding box center [634, 213] width 91 height 91
click at [371, 181] on input "f. 4" at bounding box center [371, 178] width 0 height 5
radio input "true"
click at [386, 296] on icon at bounding box center [379, 294] width 13 height 5
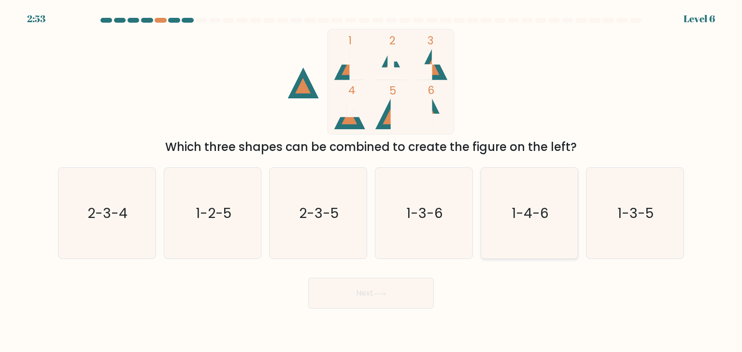
click at [539, 229] on icon "1-4-6" at bounding box center [529, 213] width 91 height 91
click at [371, 181] on input "e. 1-4-6" at bounding box center [371, 178] width 0 height 5
radio input "true"
click at [394, 291] on button "Next" at bounding box center [371, 293] width 126 height 31
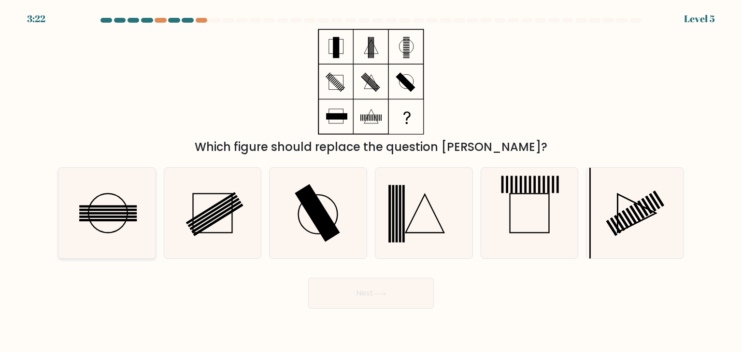
click at [94, 210] on rect at bounding box center [107, 210] width 57 height 2
click at [371, 181] on input "a." at bounding box center [371, 178] width 0 height 5
radio input "true"
click at [419, 294] on button "Next" at bounding box center [371, 293] width 126 height 31
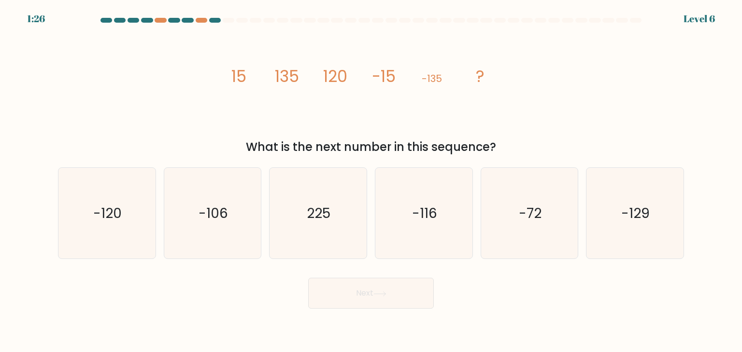
click at [561, 112] on div "image/svg+xml 15 135 120 -15 -135 ? What is the next number in this sequence?" at bounding box center [370, 92] width 637 height 127
drag, startPoint x: 235, startPoint y: 306, endPoint x: 243, endPoint y: 296, distance: 12.7
click at [243, 296] on div "Next" at bounding box center [370, 290] width 637 height 38
click at [399, 229] on icon "-116" at bounding box center [423, 213] width 91 height 91
click at [371, 181] on input "d. -116" at bounding box center [371, 178] width 0 height 5
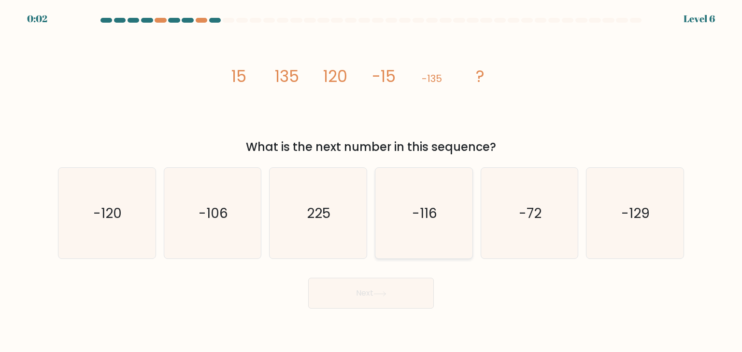
radio input "true"
click at [250, 225] on icon "-106" at bounding box center [212, 213] width 91 height 91
click at [371, 181] on input "b. -106" at bounding box center [371, 178] width 0 height 5
radio input "true"
click at [301, 234] on icon "225" at bounding box center [317, 213] width 91 height 91
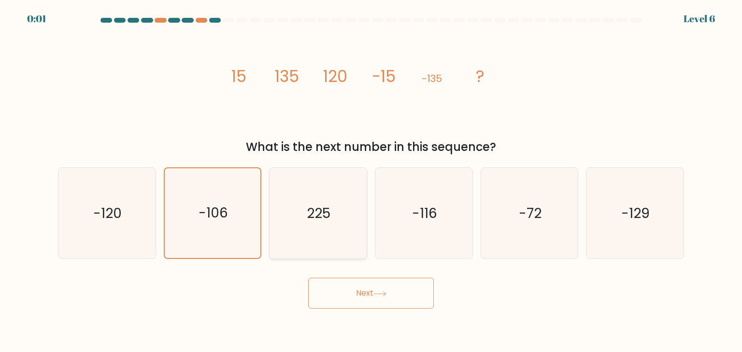
click at [371, 181] on input "c. 225" at bounding box center [371, 178] width 0 height 5
radio input "true"
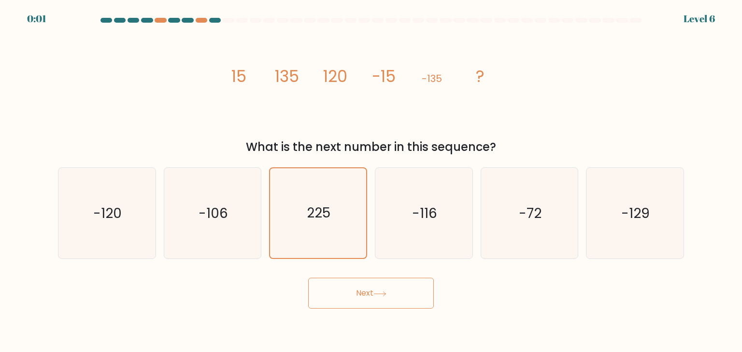
click at [366, 295] on button "Next" at bounding box center [371, 293] width 126 height 31
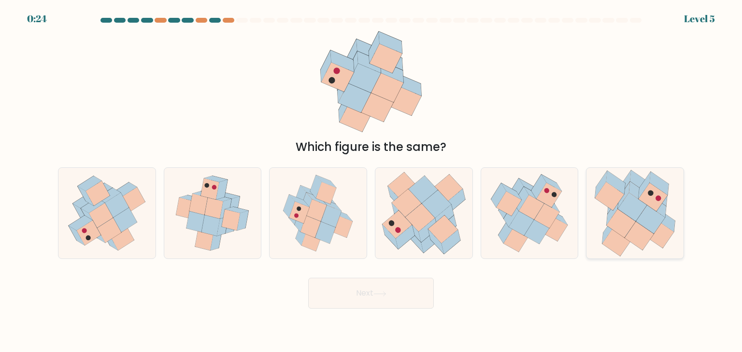
click at [663, 234] on icon at bounding box center [659, 234] width 29 height 28
click at [371, 181] on input "f." at bounding box center [371, 178] width 0 height 5
radio input "true"
click at [385, 296] on icon at bounding box center [379, 294] width 13 height 5
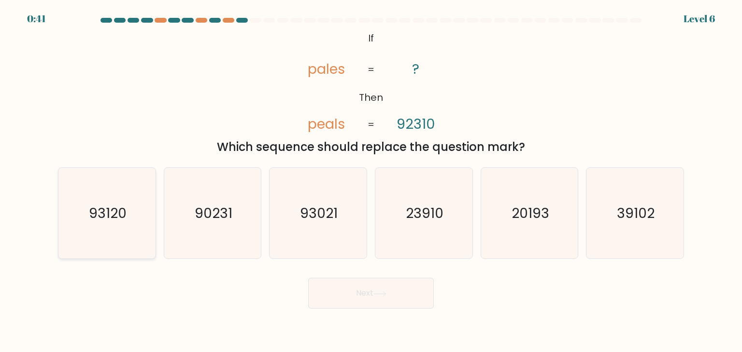
click at [130, 235] on icon "93120" at bounding box center [106, 213] width 91 height 91
click at [371, 181] on input "a. 93120" at bounding box center [371, 178] width 0 height 5
radio input "true"
click at [394, 286] on button "Next" at bounding box center [371, 293] width 126 height 31
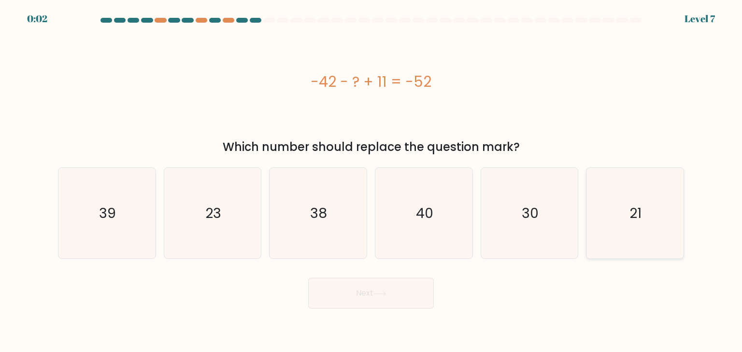
drag, startPoint x: 667, startPoint y: 211, endPoint x: 654, endPoint y: 216, distance: 14.1
click at [667, 211] on icon "21" at bounding box center [634, 213] width 91 height 91
click at [371, 181] on input "f. 21" at bounding box center [371, 178] width 0 height 5
radio input "true"
click at [386, 304] on button "Next" at bounding box center [371, 293] width 126 height 31
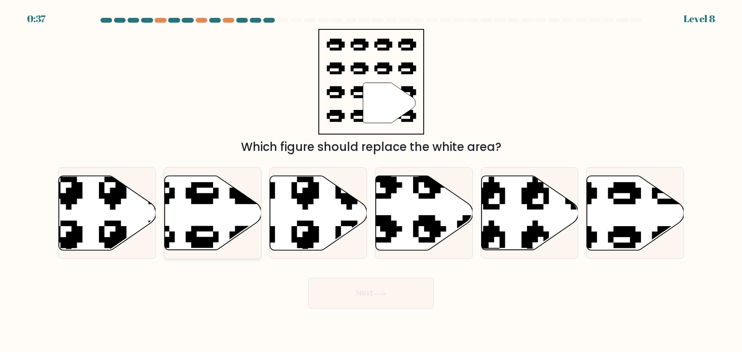
click at [229, 223] on icon at bounding box center [212, 213] width 97 height 74
click at [371, 181] on input "b." at bounding box center [371, 178] width 0 height 5
radio input "true"
click at [376, 290] on button "Next" at bounding box center [371, 293] width 126 height 31
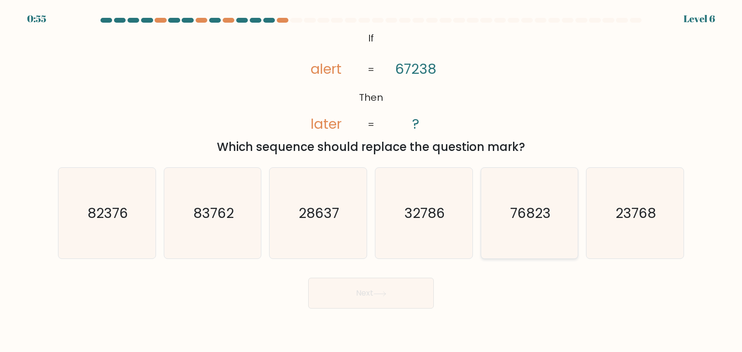
click at [516, 225] on icon "76823" at bounding box center [529, 213] width 91 height 91
click at [371, 181] on input "e. 76823" at bounding box center [371, 178] width 0 height 5
radio input "true"
click at [400, 299] on button "Next" at bounding box center [371, 293] width 126 height 31
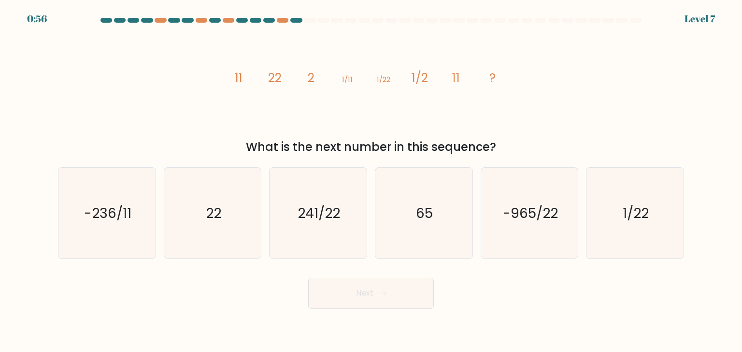
click at [573, 89] on div "image/svg+xml 11 22 2 1/11 1/22 1/2 11 ? What is the next number in this sequen…" at bounding box center [370, 92] width 637 height 127
click at [228, 206] on icon "22" at bounding box center [212, 213] width 91 height 91
click at [371, 181] on input "b. 22" at bounding box center [371, 178] width 0 height 5
radio input "true"
click at [388, 298] on button "Next" at bounding box center [371, 293] width 126 height 31
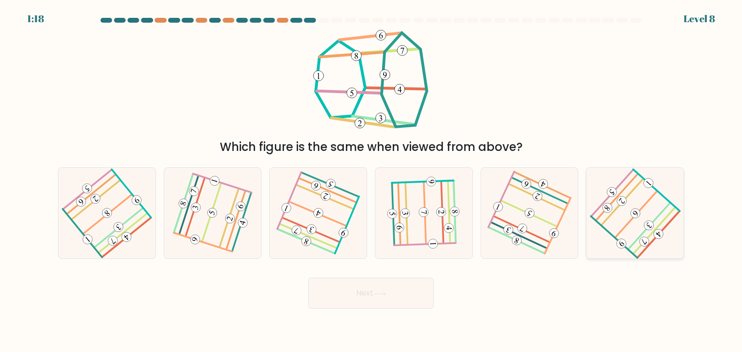
click at [644, 220] on icon at bounding box center [634, 213] width 73 height 73
click at [371, 181] on input "f." at bounding box center [371, 178] width 0 height 5
radio input "true"
click at [397, 302] on button "Next" at bounding box center [371, 293] width 126 height 31
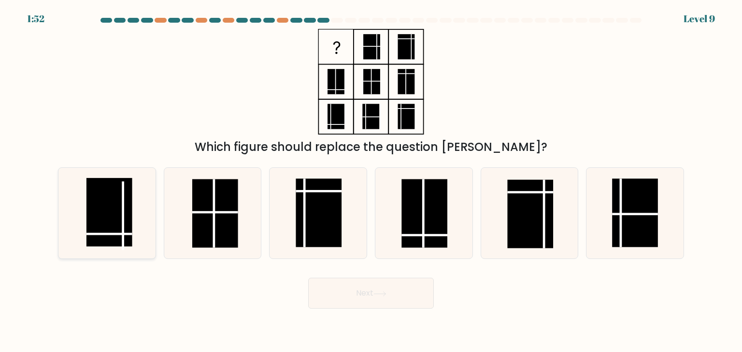
click at [106, 201] on rect at bounding box center [109, 212] width 46 height 69
click at [371, 181] on input "a." at bounding box center [371, 178] width 0 height 5
radio input "true"
click at [389, 292] on button "Next" at bounding box center [371, 293] width 126 height 31
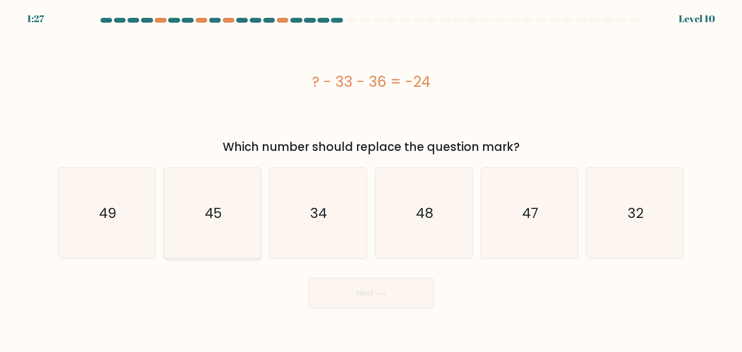
click at [239, 232] on icon "45" at bounding box center [212, 213] width 91 height 91
click at [371, 181] on input "b. 45" at bounding box center [371, 178] width 0 height 5
radio input "true"
click at [425, 302] on button "Next" at bounding box center [371, 293] width 126 height 31
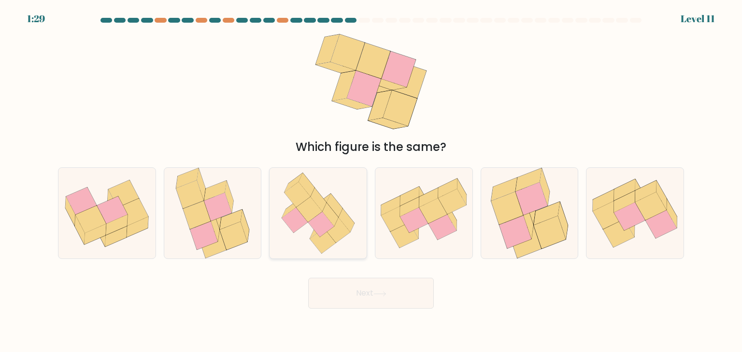
click at [357, 234] on icon at bounding box center [318, 213] width 88 height 91
click at [371, 181] on input "c." at bounding box center [371, 178] width 0 height 5
radio input "true"
click at [361, 290] on button "Next" at bounding box center [371, 293] width 126 height 31
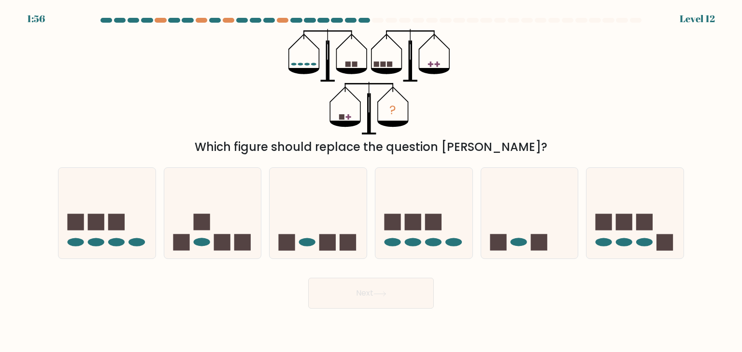
click at [308, 278] on button "Next" at bounding box center [371, 293] width 126 height 31
click at [630, 114] on div "? Which figure should replace the question mark?" at bounding box center [370, 92] width 637 height 127
click at [425, 197] on icon at bounding box center [423, 213] width 97 height 80
click at [371, 181] on input "d." at bounding box center [371, 178] width 0 height 5
radio input "true"
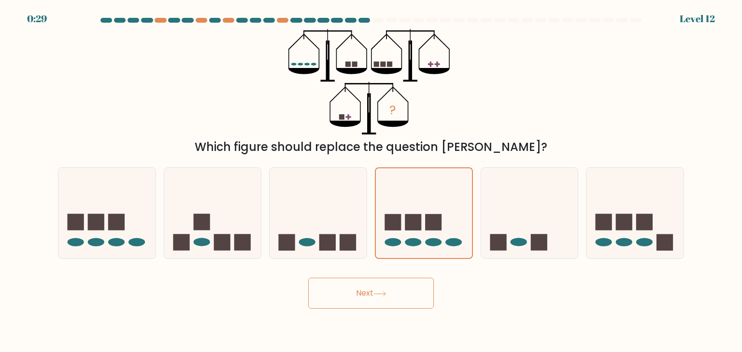
click at [407, 294] on button "Next" at bounding box center [371, 293] width 126 height 31
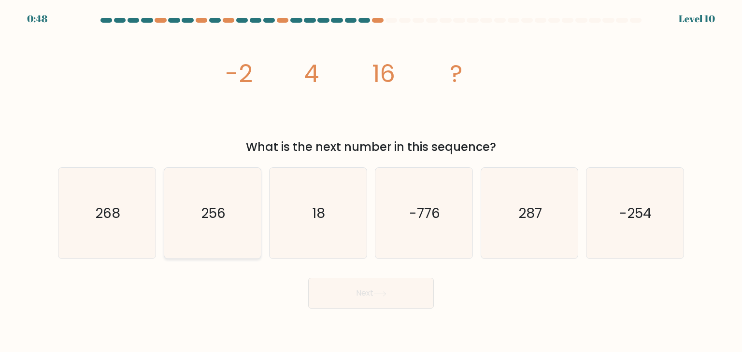
click at [215, 236] on icon "256" at bounding box center [212, 213] width 91 height 91
click at [371, 181] on input "b. 256" at bounding box center [371, 178] width 0 height 5
radio input "true"
click at [415, 298] on button "Next" at bounding box center [371, 293] width 126 height 31
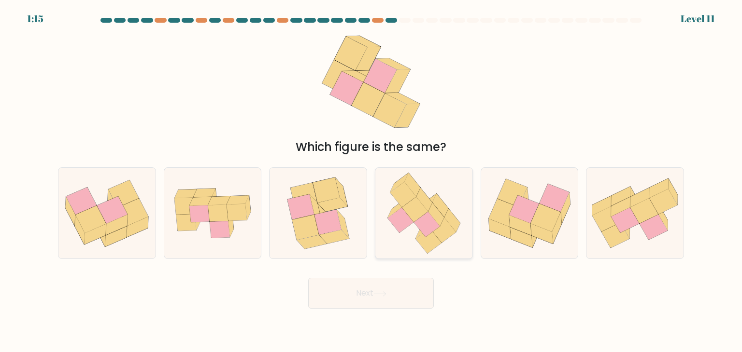
click at [417, 219] on icon at bounding box center [415, 209] width 26 height 25
click at [371, 181] on input "d." at bounding box center [371, 178] width 0 height 5
radio input "true"
click at [393, 291] on button "Next" at bounding box center [371, 293] width 126 height 31
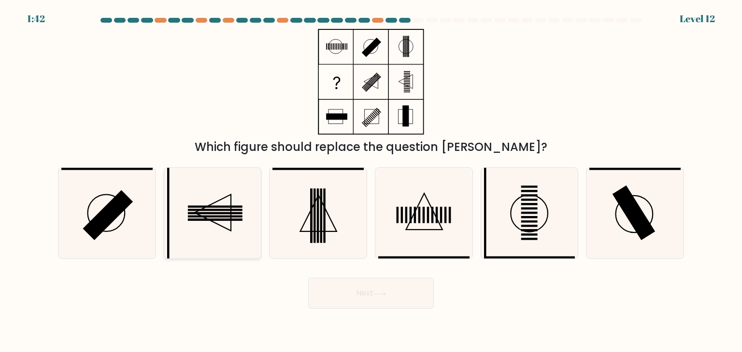
click at [216, 220] on rect at bounding box center [215, 220] width 55 height 2
click at [371, 181] on input "b." at bounding box center [371, 178] width 0 height 5
radio input "true"
click at [403, 308] on button "Next" at bounding box center [371, 293] width 126 height 31
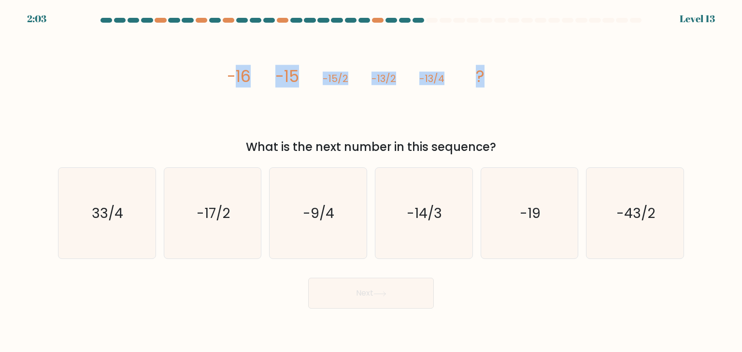
drag, startPoint x: 231, startPoint y: 74, endPoint x: 552, endPoint y: 63, distance: 320.8
click at [552, 63] on div "image/svg+xml -16 -15 -15/2 -13/2 -13/4 ? What is the next number in this seque…" at bounding box center [370, 92] width 637 height 127
click at [557, 88] on div "image/svg+xml -16 -15 -15/2 -13/2 -13/4 ? What is the next number in this seque…" at bounding box center [370, 92] width 637 height 127
drag, startPoint x: 225, startPoint y: 73, endPoint x: 441, endPoint y: 67, distance: 215.9
click at [441, 67] on div "image/svg+xml -16 -15 -15/2 -13/2 -13/4 ? What is the next number in this seque…" at bounding box center [370, 92] width 637 height 127
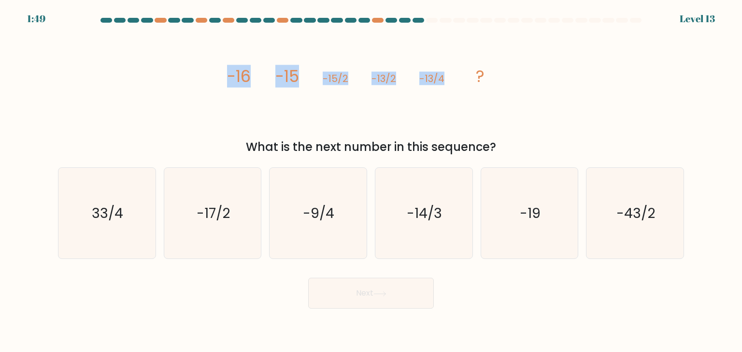
copy g "-16 -15 -15/2 -13/2 -13/4"
click at [560, 72] on div "image/svg+xml -16 -15 -15/2 -13/2 -13/4 ? What is the next number in this seque…" at bounding box center [370, 92] width 637 height 127
click at [537, 228] on icon "-19" at bounding box center [529, 213] width 91 height 91
click at [371, 181] on input "e. -19" at bounding box center [371, 178] width 0 height 5
radio input "true"
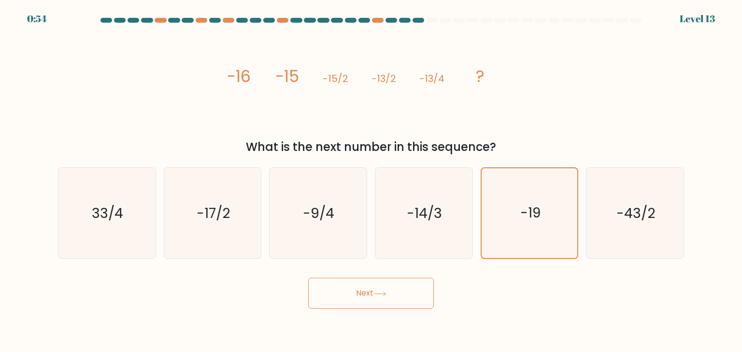
click at [407, 294] on button "Next" at bounding box center [371, 293] width 126 height 31
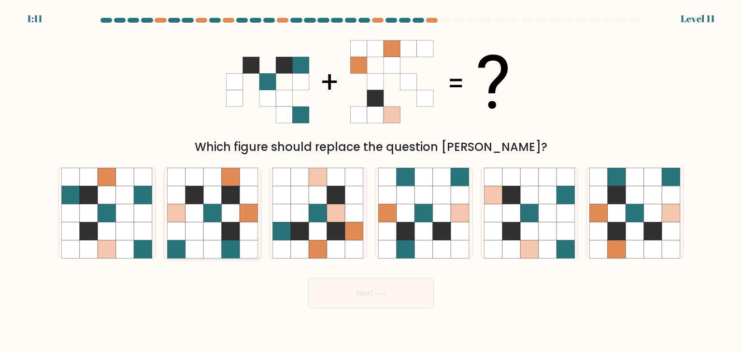
click at [235, 203] on icon at bounding box center [231, 195] width 18 height 18
click at [371, 181] on input "b." at bounding box center [371, 178] width 0 height 5
radio input "true"
click at [377, 276] on div "Next" at bounding box center [370, 290] width 637 height 38
click at [386, 295] on icon at bounding box center [379, 294] width 13 height 5
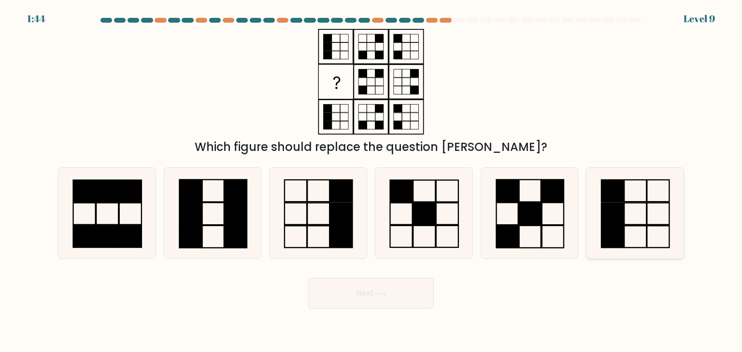
click at [650, 217] on icon at bounding box center [634, 213] width 91 height 91
click at [371, 181] on input "f." at bounding box center [371, 178] width 0 height 5
radio input "true"
click at [365, 292] on button "Next" at bounding box center [371, 293] width 126 height 31
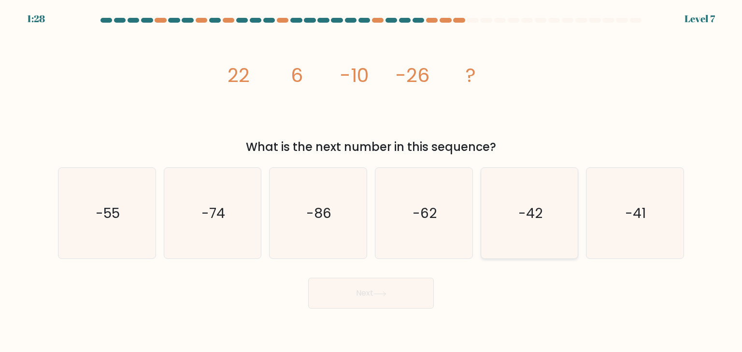
click at [498, 221] on icon "-42" at bounding box center [529, 213] width 91 height 91
click at [371, 181] on input "e. -42" at bounding box center [371, 178] width 0 height 5
radio input "true"
click at [393, 292] on button "Next" at bounding box center [371, 293] width 126 height 31
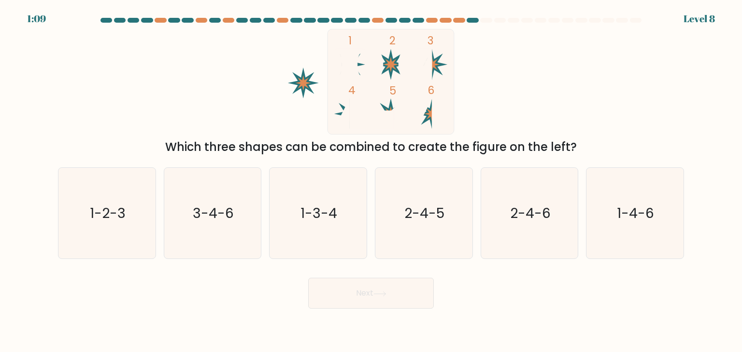
click at [440, 60] on rect at bounding box center [390, 81] width 126 height 105
click at [217, 242] on icon "3-4-6" at bounding box center [212, 213] width 91 height 91
click at [371, 181] on input "b. 3-4-6" at bounding box center [371, 178] width 0 height 5
radio input "true"
click at [358, 288] on button "Next" at bounding box center [371, 293] width 126 height 31
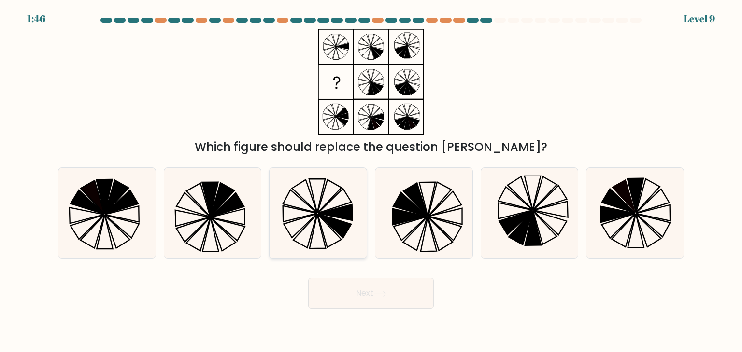
click at [351, 205] on icon at bounding box center [335, 213] width 34 height 16
click at [371, 181] on input "c." at bounding box center [371, 178] width 0 height 5
radio input "true"
click at [411, 298] on button "Next" at bounding box center [371, 293] width 126 height 31
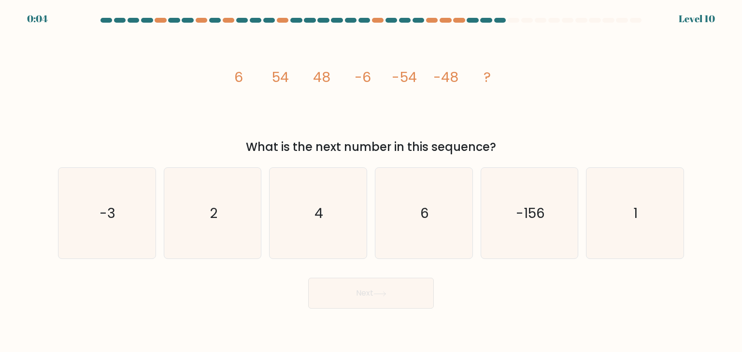
click at [191, 83] on div "image/svg+xml 6 54 48 -6 -54 -48 ? What is the next number in this sequence?" at bounding box center [370, 92] width 637 height 127
click at [345, 233] on icon "4" at bounding box center [317, 213] width 91 height 91
click at [371, 181] on input "c. 4" at bounding box center [371, 178] width 0 height 5
radio input "true"
drag, startPoint x: 413, startPoint y: 228, endPoint x: 400, endPoint y: 279, distance: 52.5
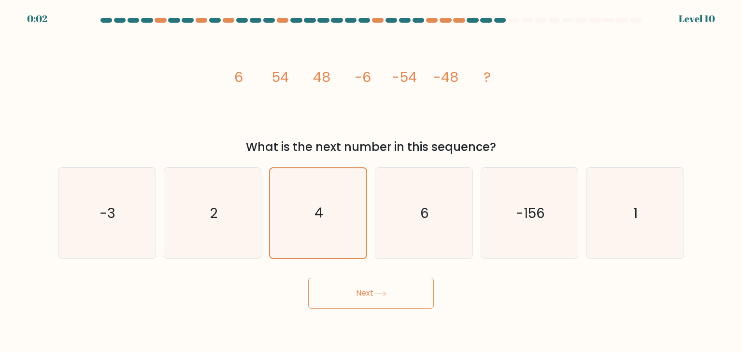
click at [414, 228] on icon "6" at bounding box center [423, 213] width 91 height 91
click at [371, 181] on input "d. 6" at bounding box center [371, 178] width 0 height 5
radio input "true"
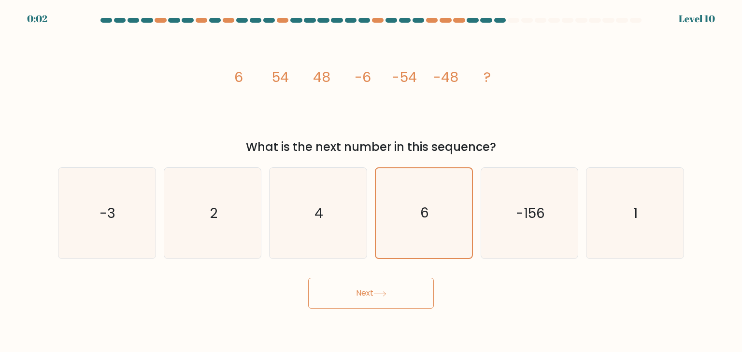
click at [399, 282] on button "Next" at bounding box center [371, 293] width 126 height 31
click at [399, 296] on button "Next" at bounding box center [371, 293] width 126 height 31
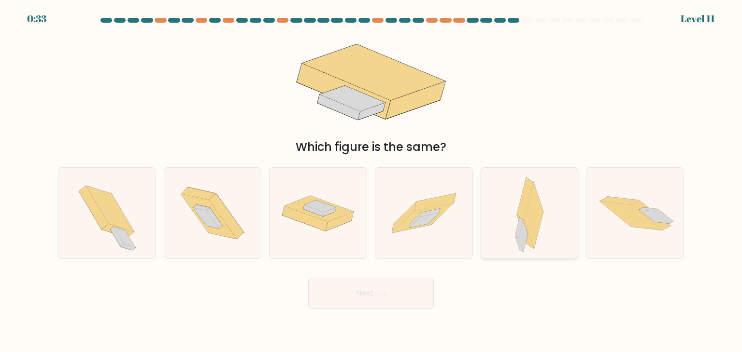
drag, startPoint x: 533, startPoint y: 214, endPoint x: 529, endPoint y: 233, distance: 19.6
click at [533, 215] on icon at bounding box center [533, 216] width 19 height 66
click at [371, 181] on input "e." at bounding box center [371, 178] width 0 height 5
radio input "true"
click at [386, 292] on icon at bounding box center [379, 294] width 13 height 5
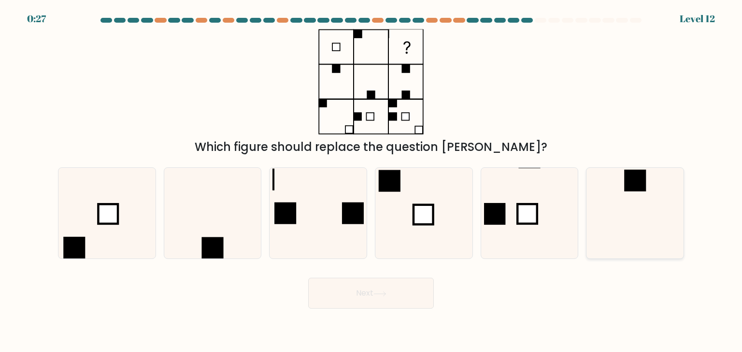
click at [623, 210] on icon at bounding box center [634, 213] width 91 height 91
click at [371, 181] on input "f." at bounding box center [371, 178] width 0 height 5
radio input "true"
click at [386, 296] on icon at bounding box center [379, 294] width 13 height 5
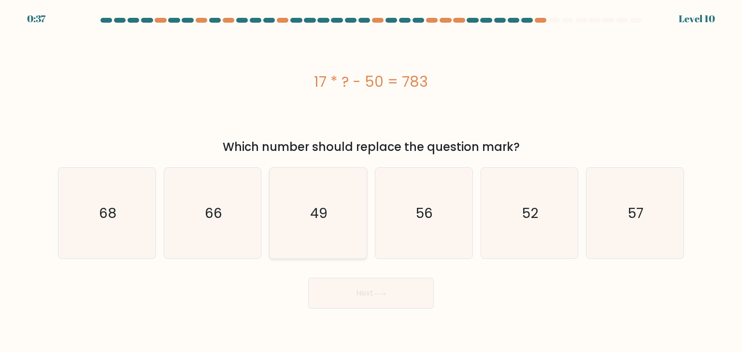
click at [330, 217] on icon "49" at bounding box center [317, 213] width 91 height 91
click at [371, 181] on input "c. 49" at bounding box center [371, 178] width 0 height 5
radio input "true"
click at [369, 304] on button "Next" at bounding box center [371, 293] width 126 height 31
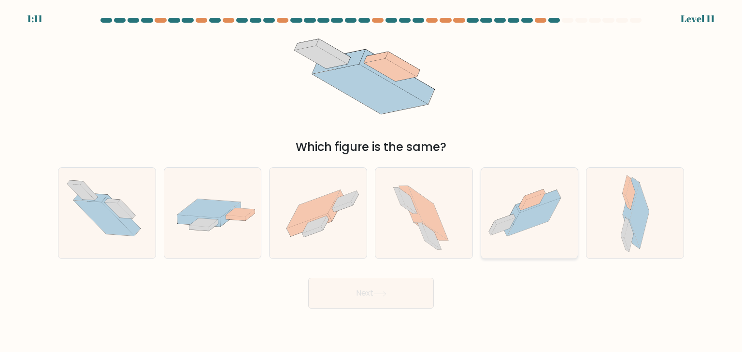
click at [527, 236] on icon at bounding box center [529, 213] width 97 height 72
click at [371, 181] on input "e." at bounding box center [371, 178] width 0 height 5
radio input "true"
click at [403, 301] on button "Next" at bounding box center [371, 293] width 126 height 31
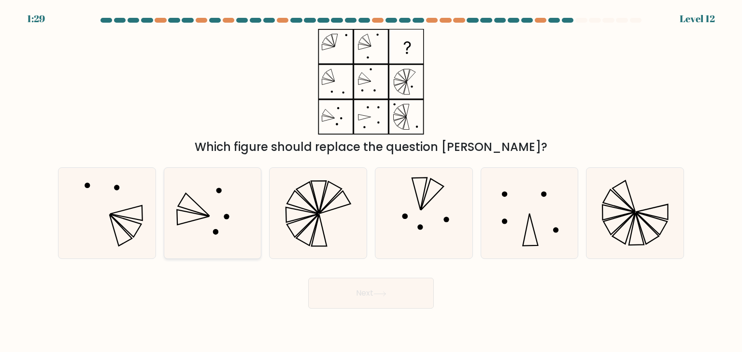
click at [207, 226] on icon at bounding box center [212, 213] width 91 height 91
click at [371, 181] on input "b." at bounding box center [371, 178] width 0 height 5
radio input "true"
click at [384, 294] on icon at bounding box center [379, 294] width 13 height 5
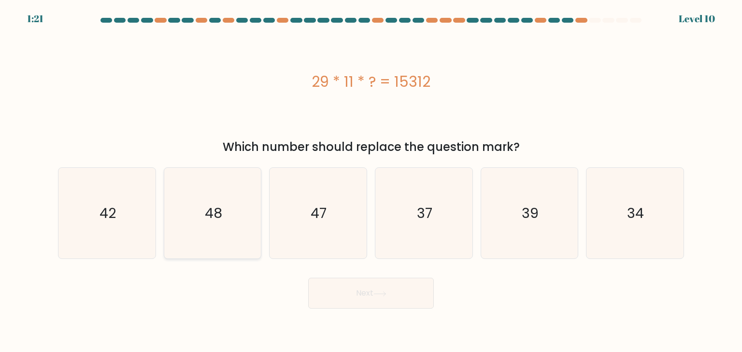
click at [232, 218] on icon "48" at bounding box center [212, 213] width 91 height 91
click at [371, 181] on input "b. 48" at bounding box center [371, 178] width 0 height 5
radio input "true"
click at [372, 295] on button "Next" at bounding box center [371, 293] width 126 height 31
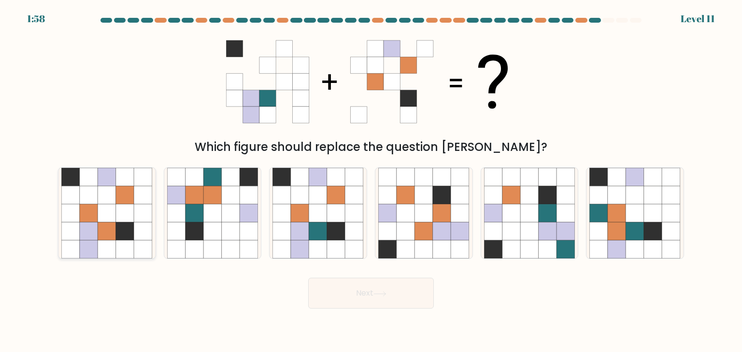
click at [98, 222] on icon at bounding box center [107, 213] width 18 height 18
click at [371, 181] on input "a." at bounding box center [371, 178] width 0 height 5
radio input "true"
click at [385, 295] on icon at bounding box center [380, 294] width 12 height 4
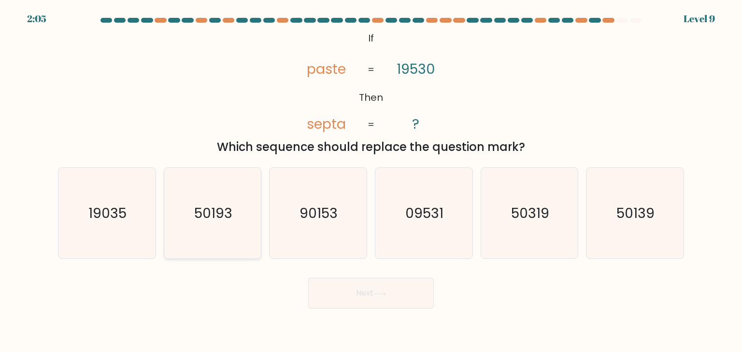
click at [225, 233] on icon "50193" at bounding box center [212, 213] width 91 height 91
click at [371, 181] on input "b. 50193" at bounding box center [371, 178] width 0 height 5
radio input "true"
click at [363, 286] on button "Next" at bounding box center [371, 293] width 126 height 31
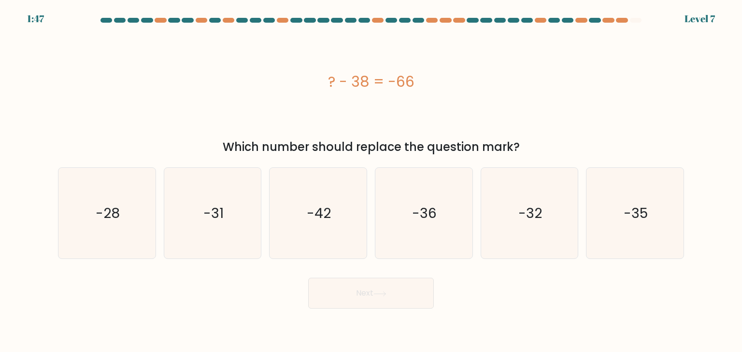
click at [502, 317] on body "1:47 Level 7 a." at bounding box center [371, 176] width 742 height 352
click at [106, 227] on icon "-28" at bounding box center [106, 213] width 91 height 91
click at [371, 181] on input "a. -28" at bounding box center [371, 178] width 0 height 5
radio input "true"
click at [413, 303] on button "Next" at bounding box center [371, 293] width 126 height 31
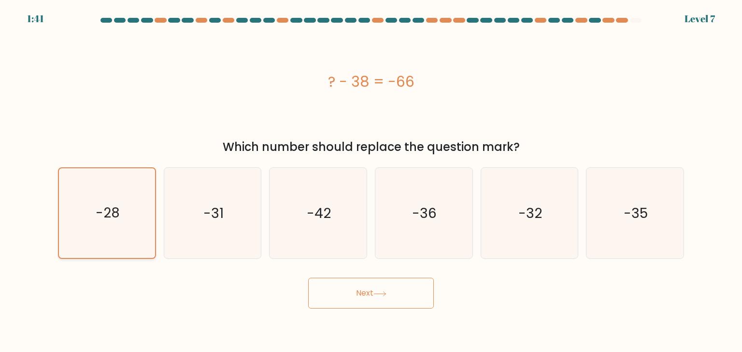
click at [100, 219] on text "-28" at bounding box center [108, 213] width 24 height 19
click at [371, 181] on input "a. -28" at bounding box center [371, 178] width 0 height 5
click at [347, 294] on button "Next" at bounding box center [371, 293] width 126 height 31
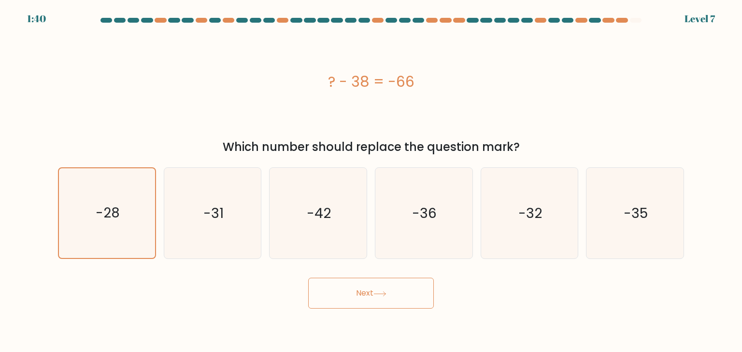
click at [347, 294] on button "Next" at bounding box center [371, 293] width 126 height 31
click at [347, 291] on button "Next" at bounding box center [371, 293] width 126 height 31
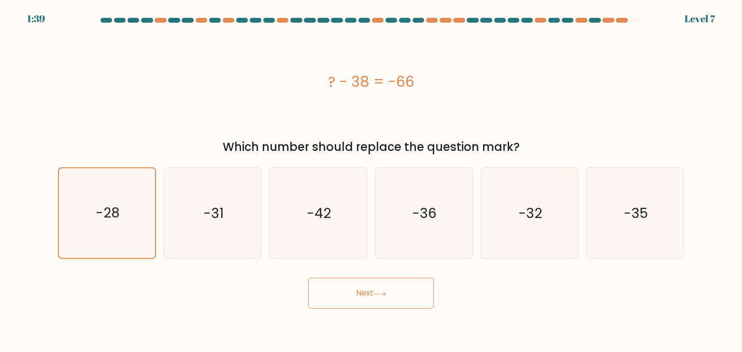
click at [346, 290] on button "Next" at bounding box center [371, 293] width 126 height 31
drag, startPoint x: 346, startPoint y: 290, endPoint x: 119, endPoint y: 211, distance: 240.5
click at [340, 285] on button "Next" at bounding box center [371, 293] width 126 height 31
click at [115, 215] on text "-28" at bounding box center [108, 213] width 24 height 19
click at [371, 181] on input "a. -28" at bounding box center [371, 178] width 0 height 5
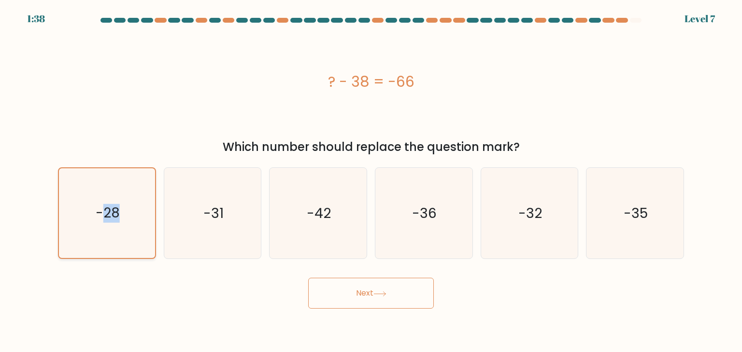
click at [115, 215] on text "-28" at bounding box center [108, 213] width 24 height 19
click at [371, 181] on input "a. -28" at bounding box center [371, 178] width 0 height 5
click at [628, 20] on at bounding box center [370, 20] width 543 height 5
click at [625, 19] on div at bounding box center [622, 20] width 12 height 5
click at [624, 19] on div at bounding box center [622, 20] width 12 height 5
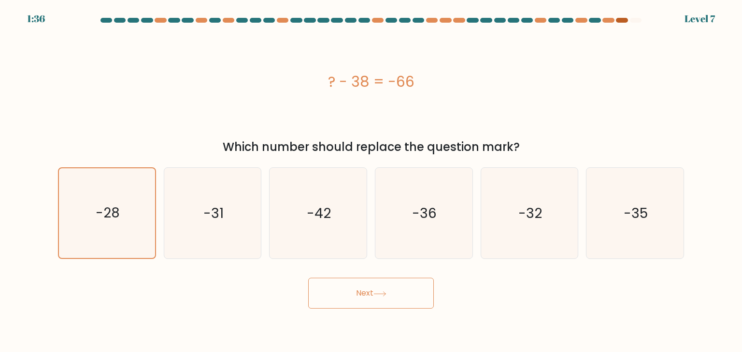
click at [624, 19] on div at bounding box center [622, 20] width 12 height 5
click at [565, 26] on div at bounding box center [370, 22] width 637 height 9
click at [587, 26] on div at bounding box center [370, 22] width 637 height 9
click at [612, 19] on div at bounding box center [608, 20] width 12 height 5
click at [628, 22] on at bounding box center [370, 20] width 543 height 5
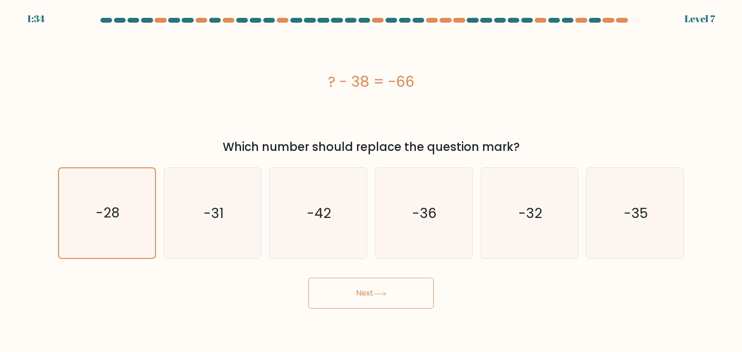
click at [350, 295] on button "Next" at bounding box center [371, 293] width 126 height 31
click at [352, 294] on button "Next" at bounding box center [371, 293] width 126 height 31
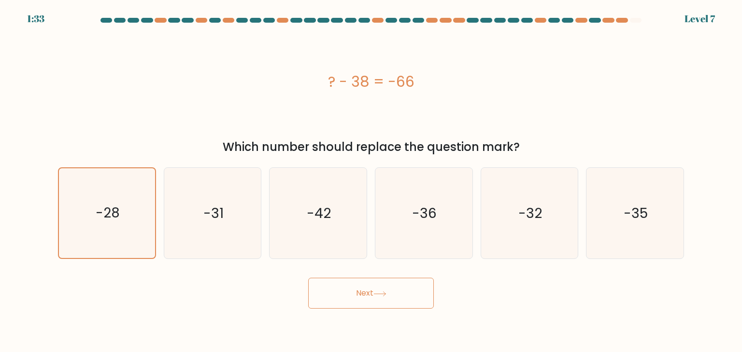
click at [352, 294] on button "Next" at bounding box center [371, 293] width 126 height 31
click at [731, 329] on body "1:07 Level 7 a." at bounding box center [371, 176] width 742 height 352
click at [86, 207] on icon "-28" at bounding box center [107, 214] width 90 height 90
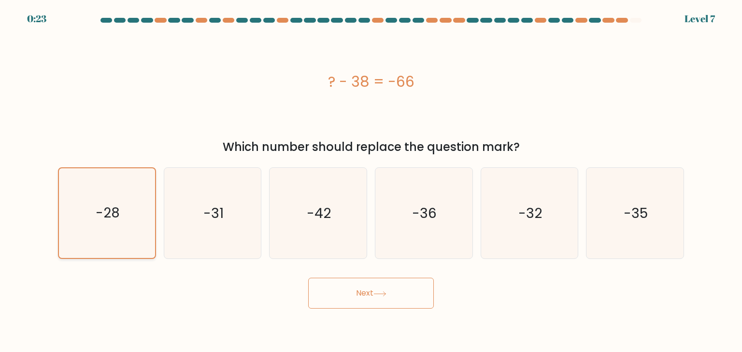
click at [371, 181] on input "a. -28" at bounding box center [371, 178] width 0 height 5
click at [362, 298] on button "Next" at bounding box center [371, 293] width 126 height 31
click at [599, 80] on div "? - 38 = -66" at bounding box center [371, 82] width 626 height 22
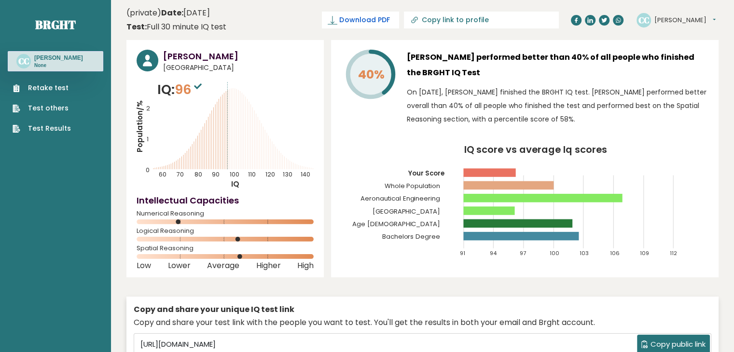
click at [390, 21] on span "Download PDF" at bounding box center [364, 20] width 50 height 10
